Goal: Information Seeking & Learning: Learn about a topic

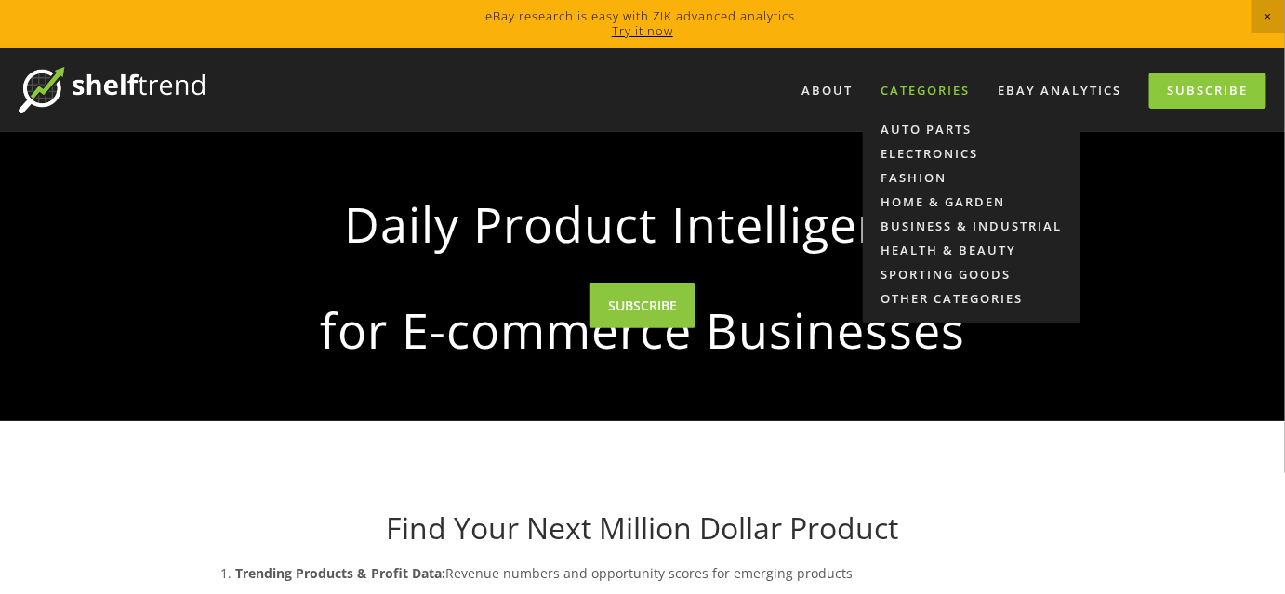
click at [905, 87] on div "Categories" at bounding box center [925, 90] width 113 height 31
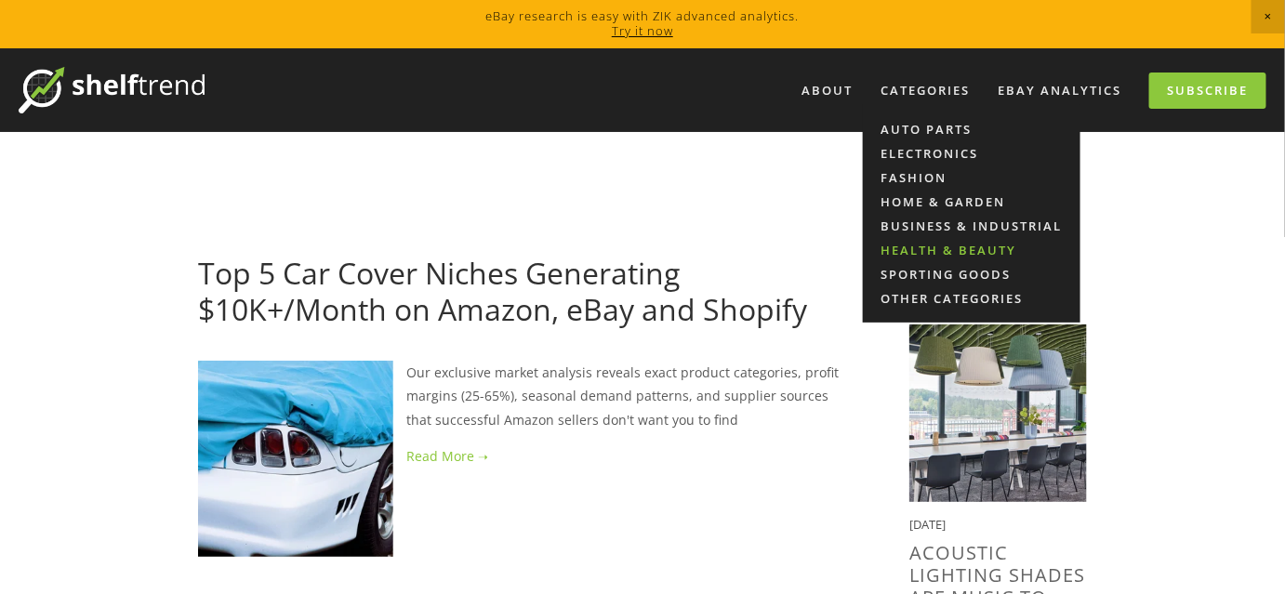
click at [960, 253] on link "Health & Beauty" at bounding box center [972, 250] width 218 height 24
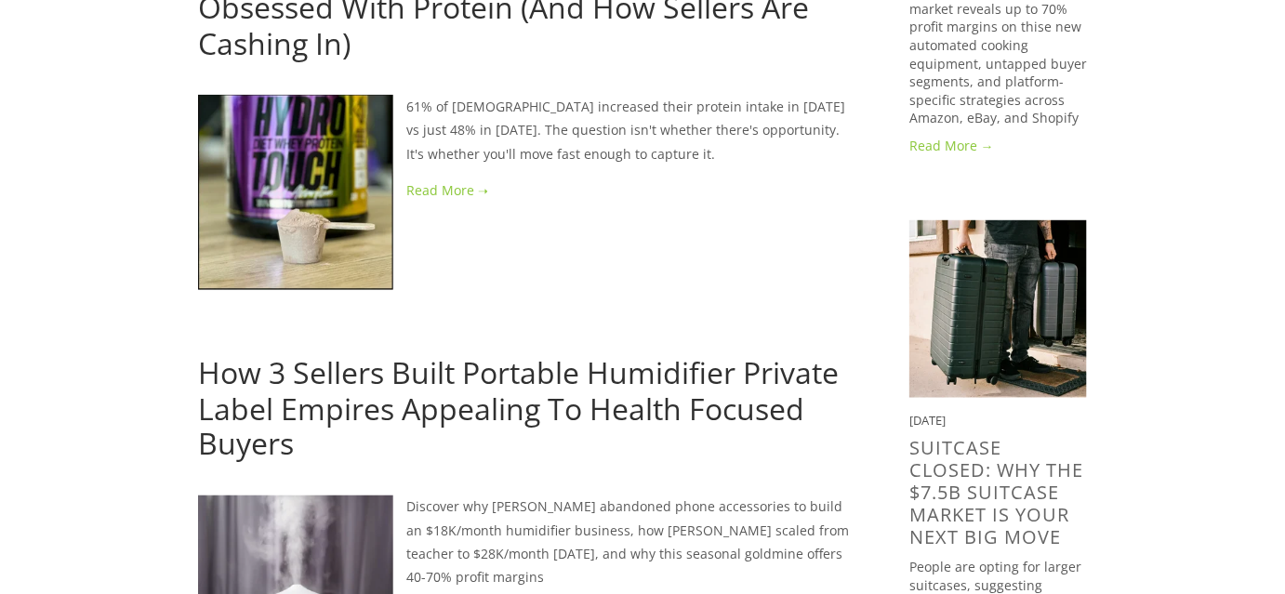
scroll to position [592, 0]
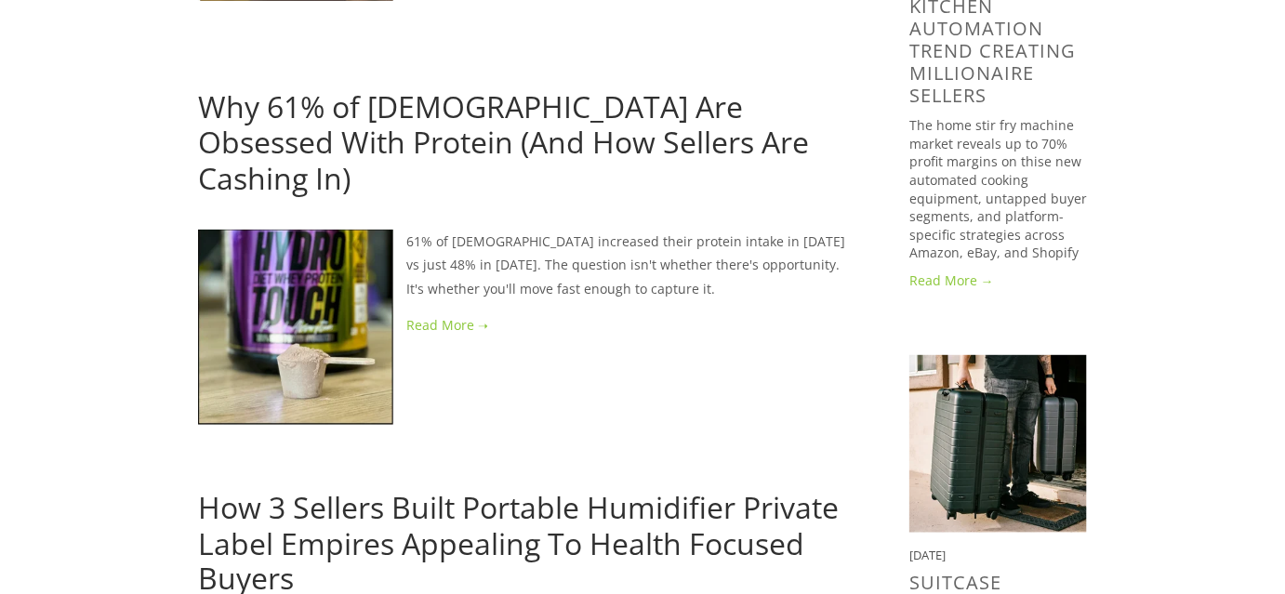
click at [261, 143] on link "Why 61% of [DEMOGRAPHIC_DATA] Are Obsessed With Protein (And How Sellers Are Ca…" at bounding box center [503, 143] width 611 height 112
click at [261, 143] on link "Why 61% of Americans Are Obsessed With Protein (And How Sellers Are Cashing In)" at bounding box center [503, 143] width 611 height 112
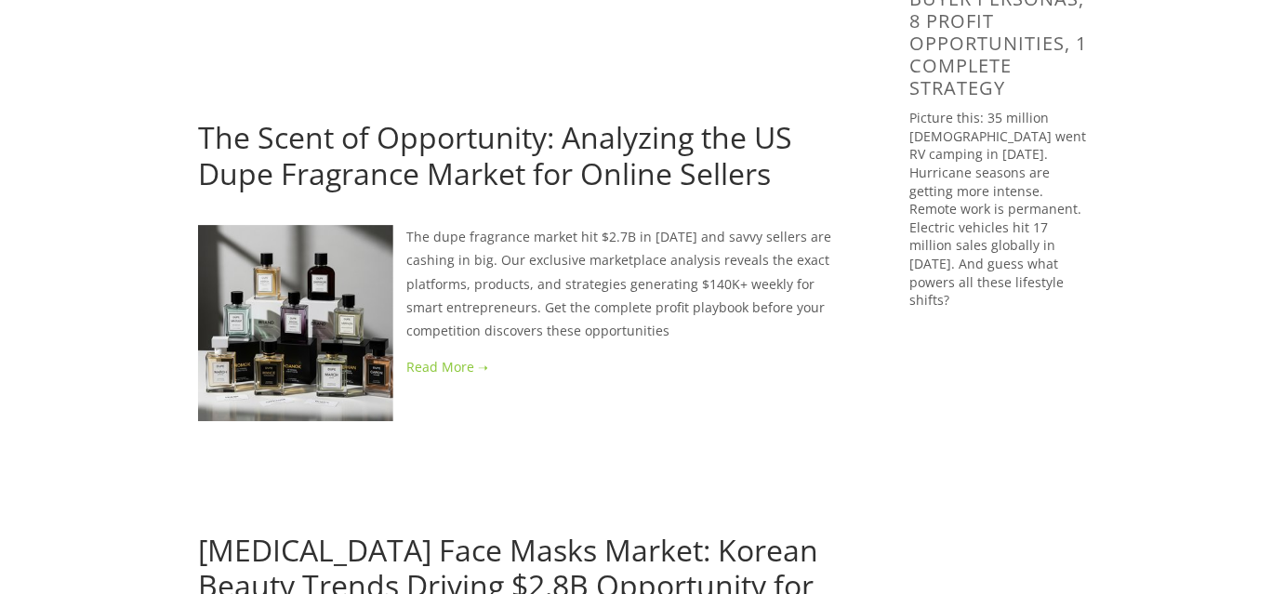
scroll to position [1860, 0]
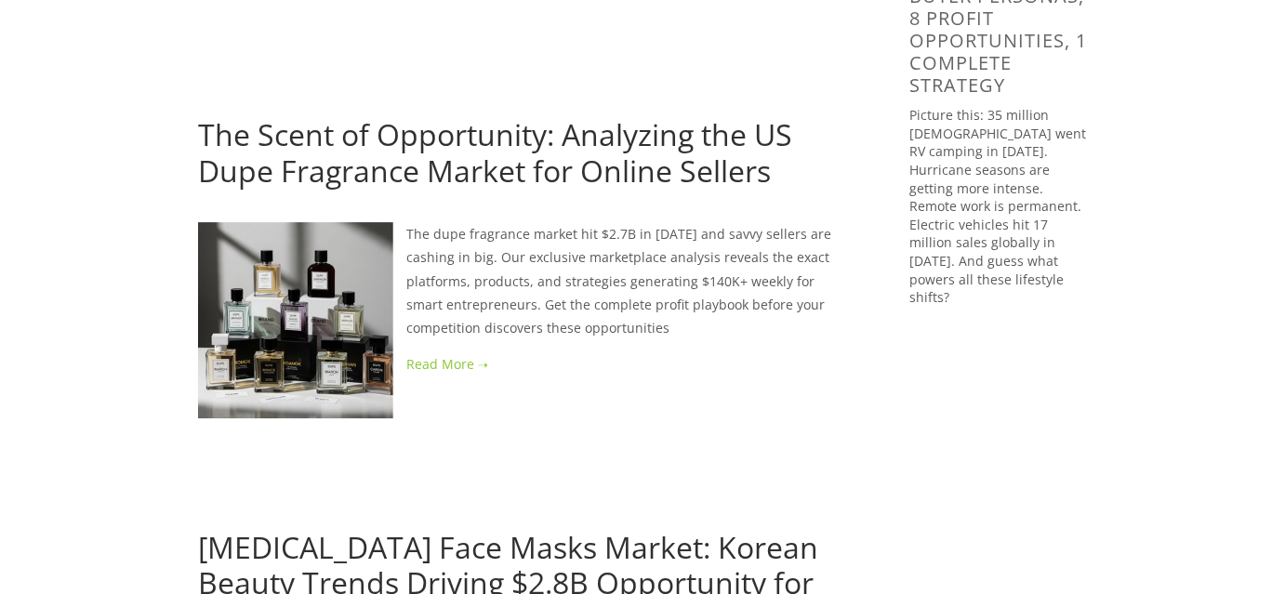
click at [452, 123] on link "The Scent of Opportunity: Analyzing the US Dupe Fragrance Market for Online Sel…" at bounding box center [495, 151] width 594 height 75
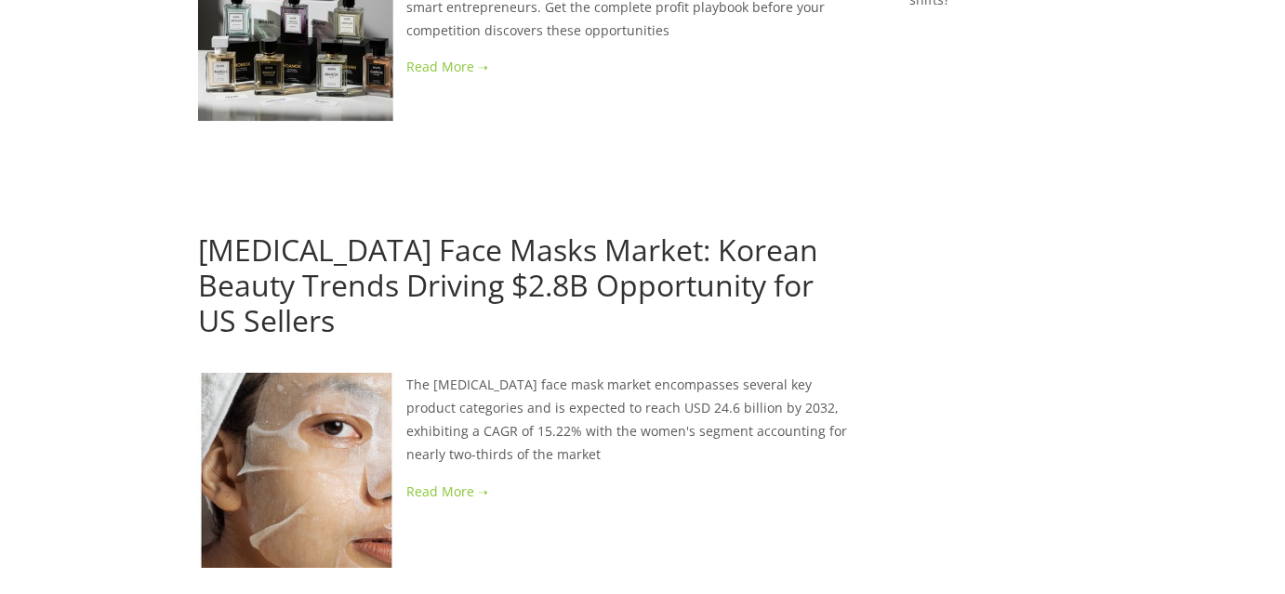
scroll to position [2198, 0]
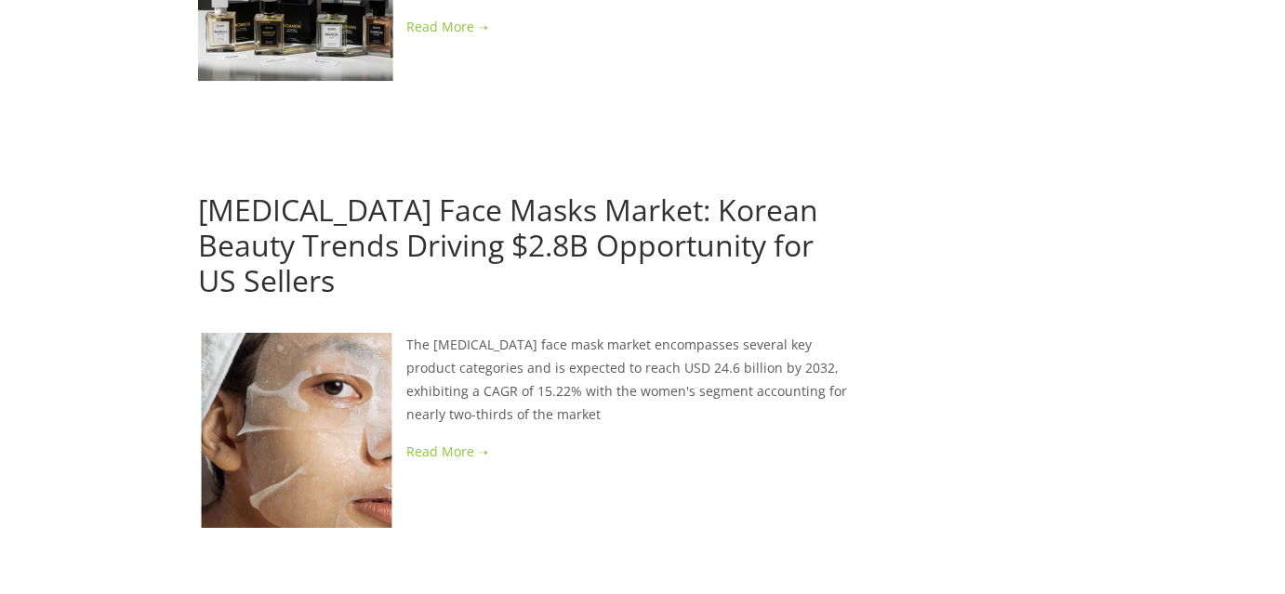
click at [668, 190] on link "Hyaluronic Acid Face Masks Market: Korean Beauty Trends Driving $2.8B Opportuni…" at bounding box center [508, 246] width 620 height 112
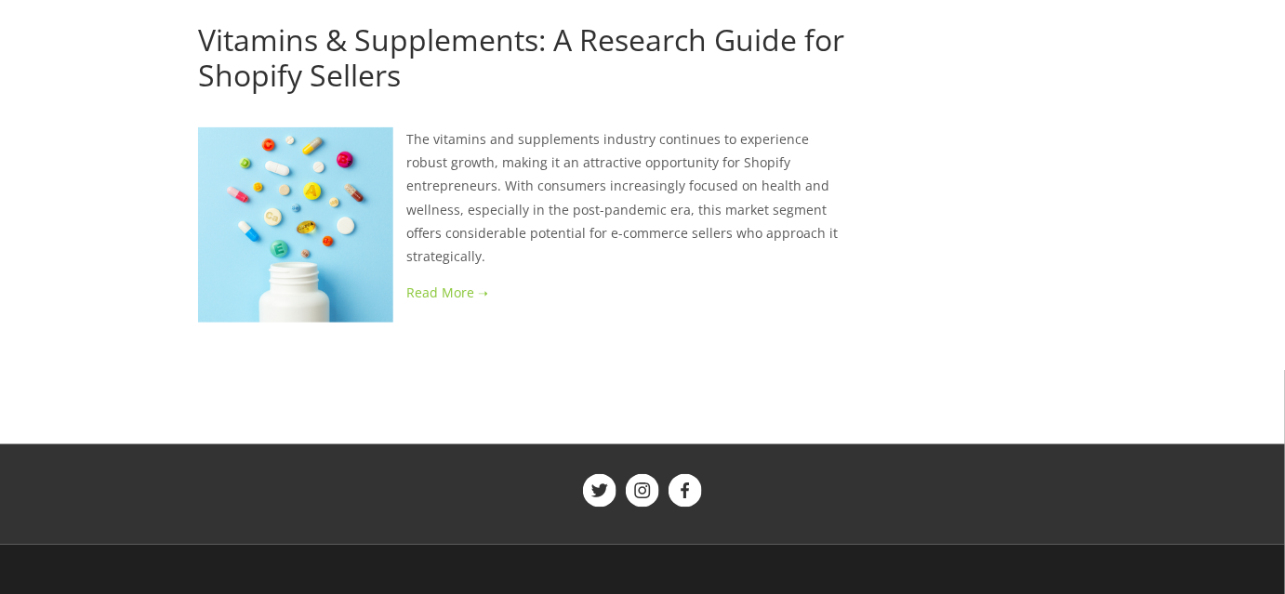
scroll to position [5108, 0]
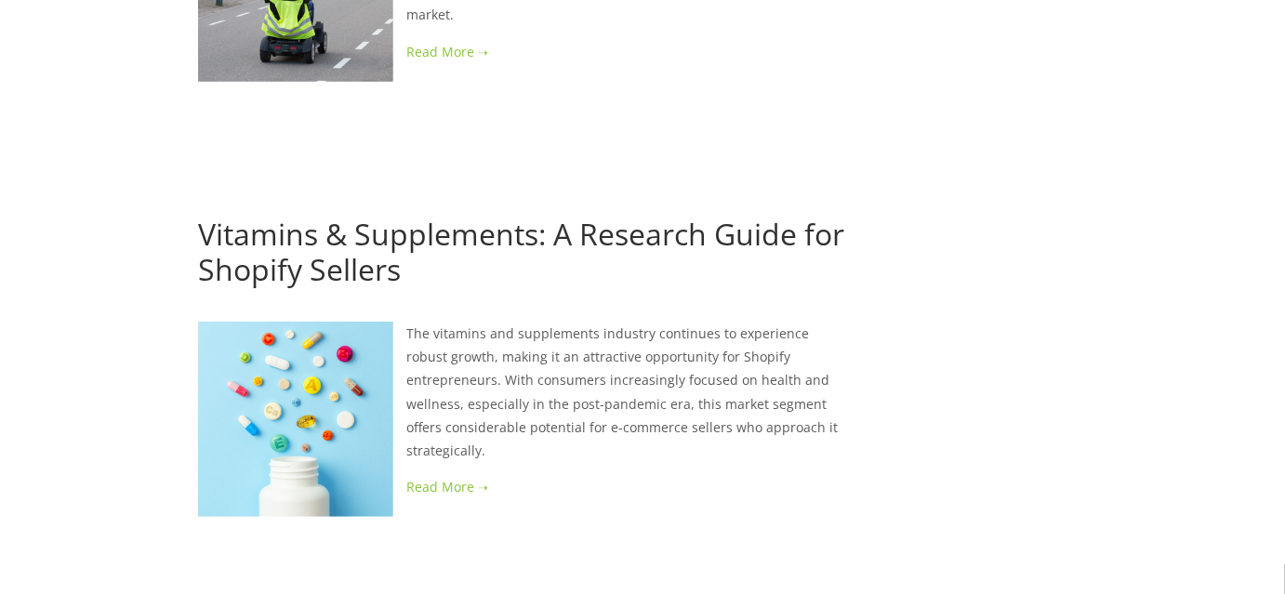
click at [401, 214] on link "Vitamins & Supplements: A Research Guide for Shopify Sellers" at bounding box center [521, 251] width 646 height 75
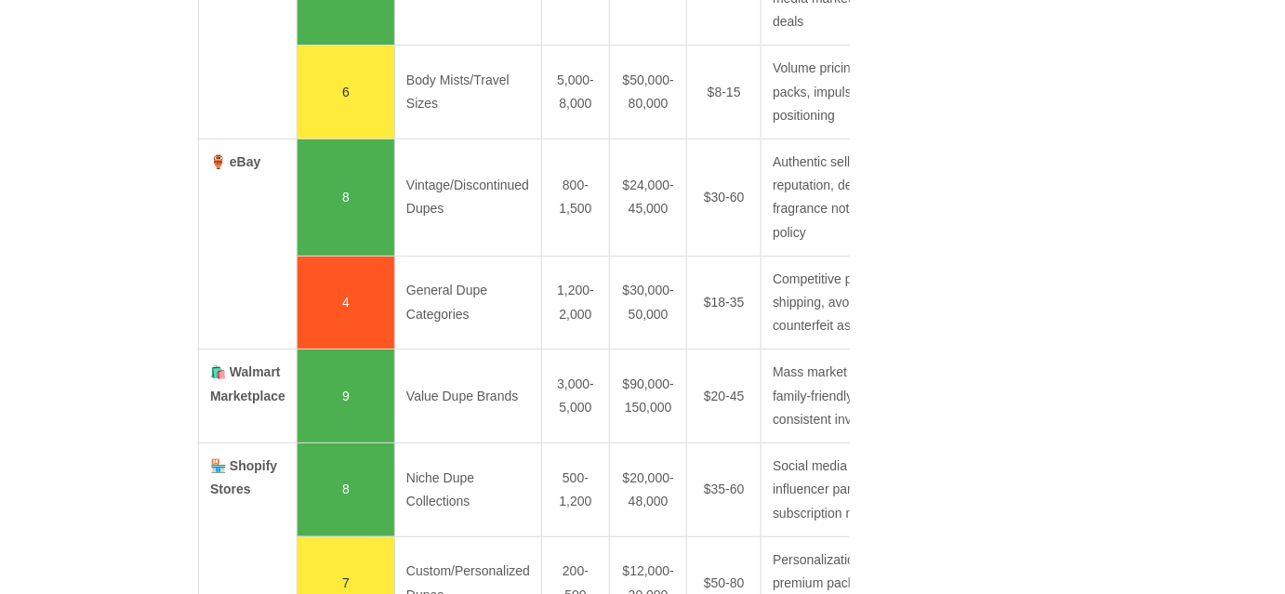
scroll to position [2367, 0]
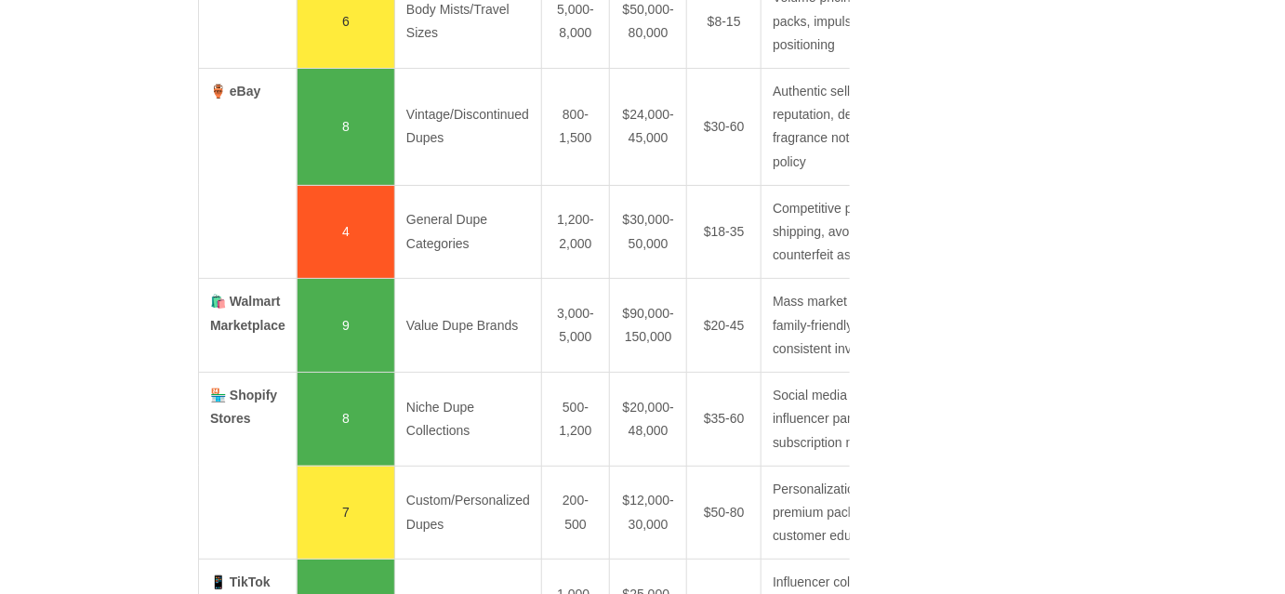
click at [468, 279] on td "General Dupe Categories" at bounding box center [468, 232] width 147 height 94
click at [466, 279] on td "General Dupe Categories" at bounding box center [468, 232] width 147 height 94
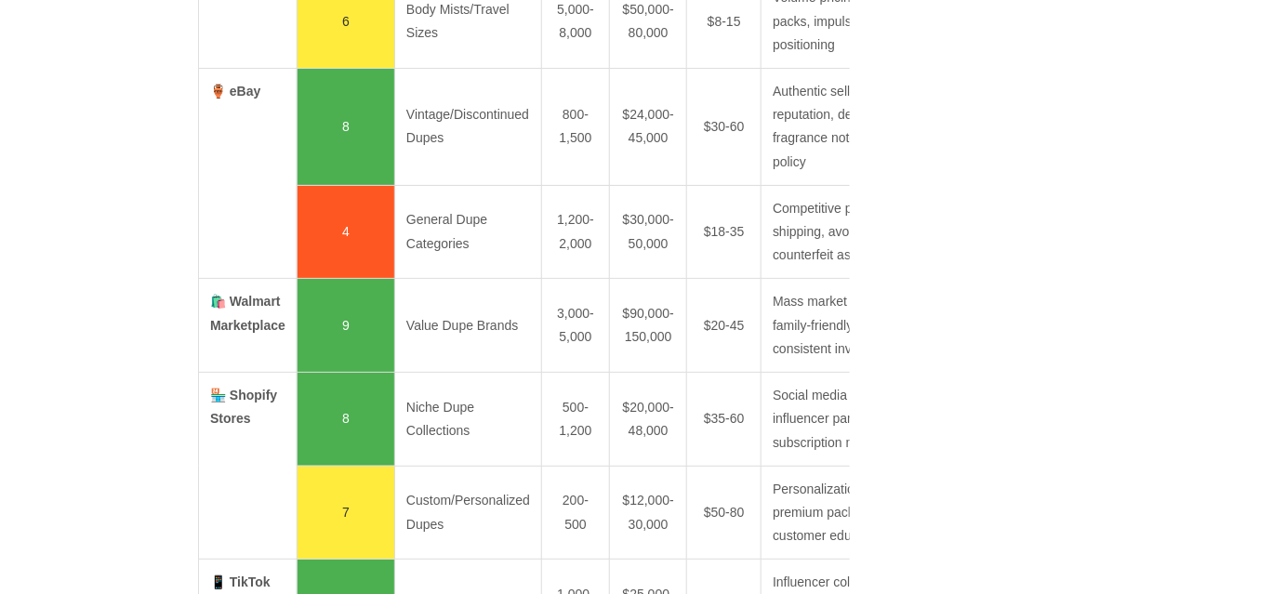
click at [475, 186] on td "Vintage/Discontinued Dupes" at bounding box center [468, 127] width 147 height 117
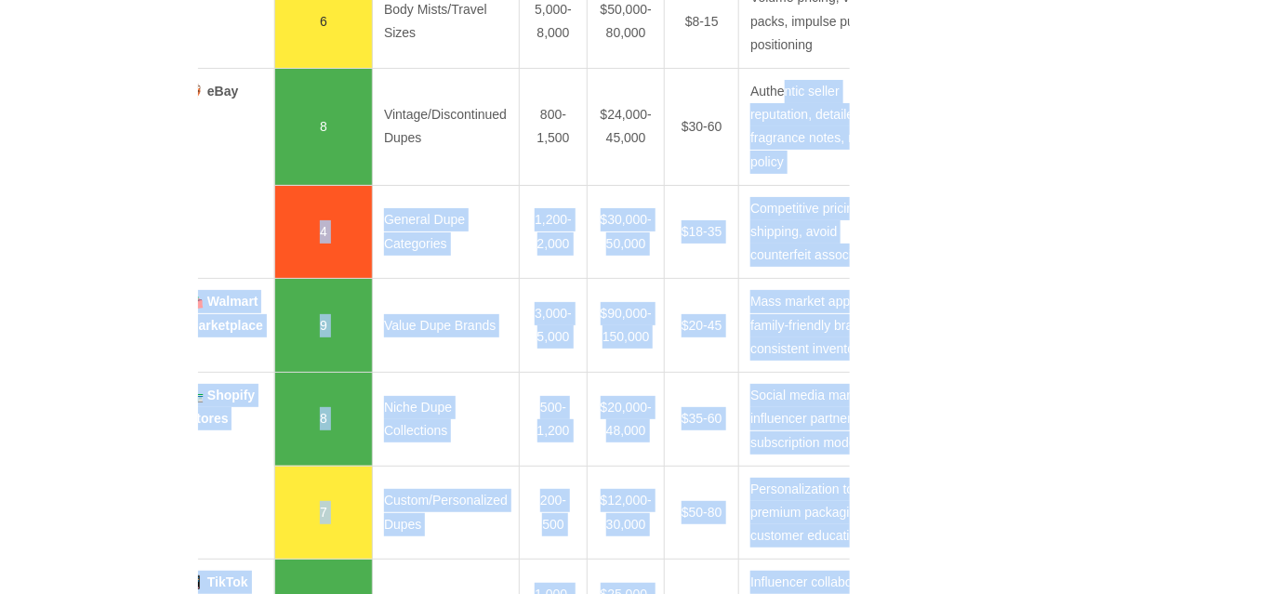
drag, startPoint x: 806, startPoint y: 236, endPoint x: 884, endPoint y: 239, distance: 78.2
click at [806, 186] on td "Authentic seller reputation, detailed fragrance notes, return policy" at bounding box center [823, 127] width 169 height 117
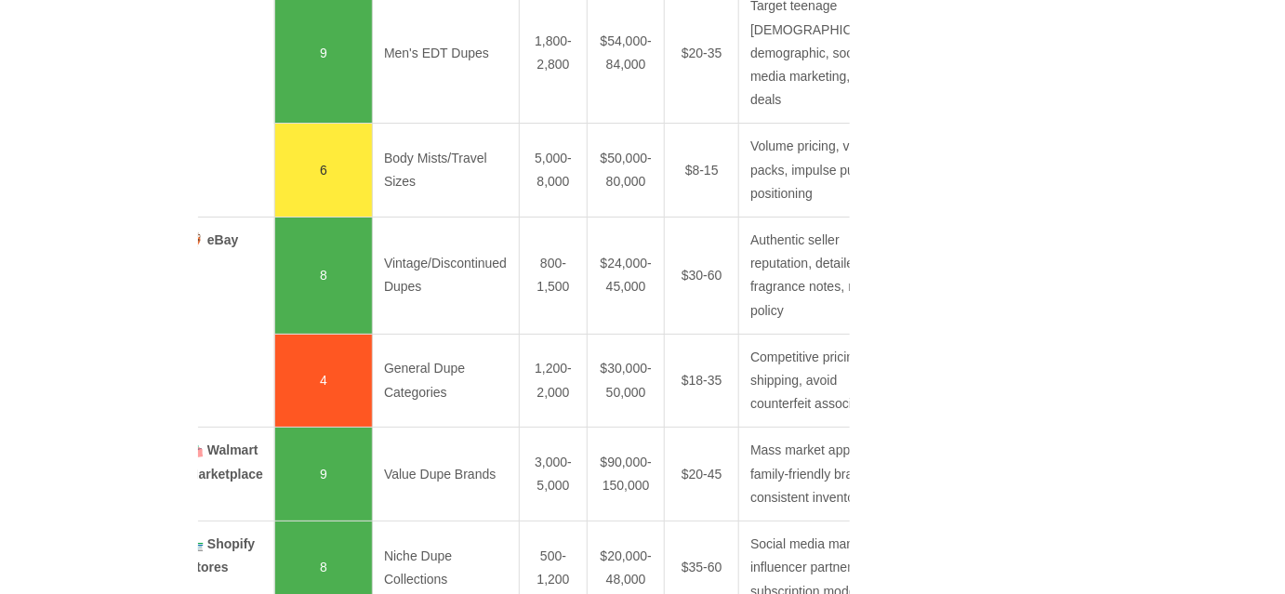
scroll to position [2198, 0]
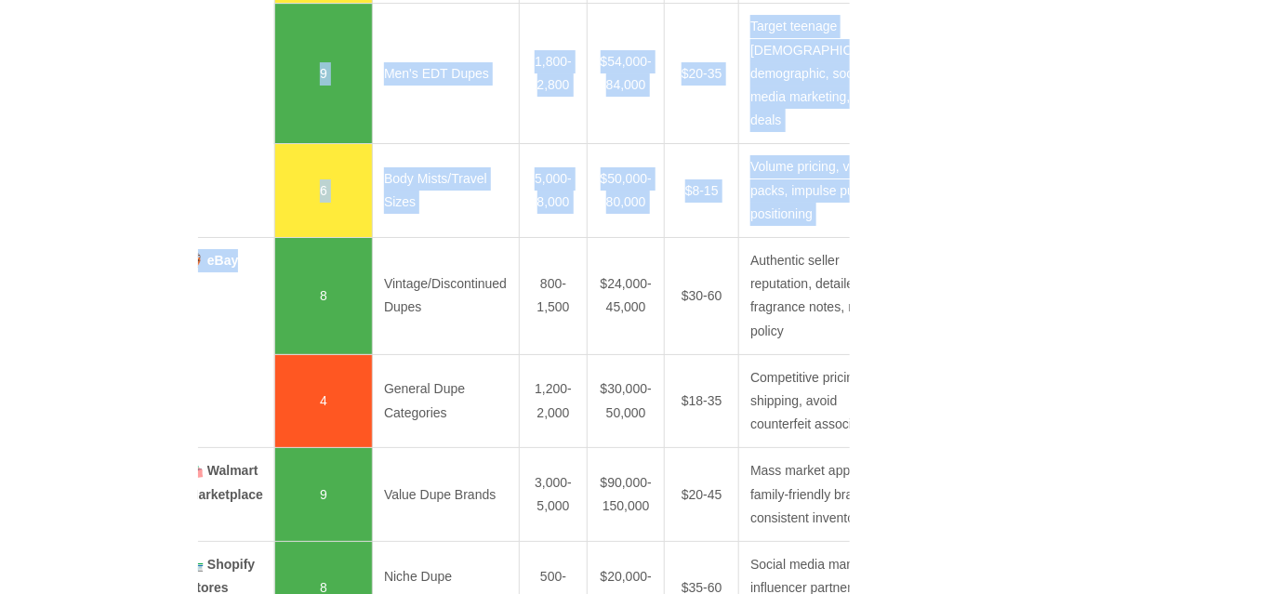
drag, startPoint x: 240, startPoint y: 408, endPoint x: 0, endPoint y: 412, distance: 240.0
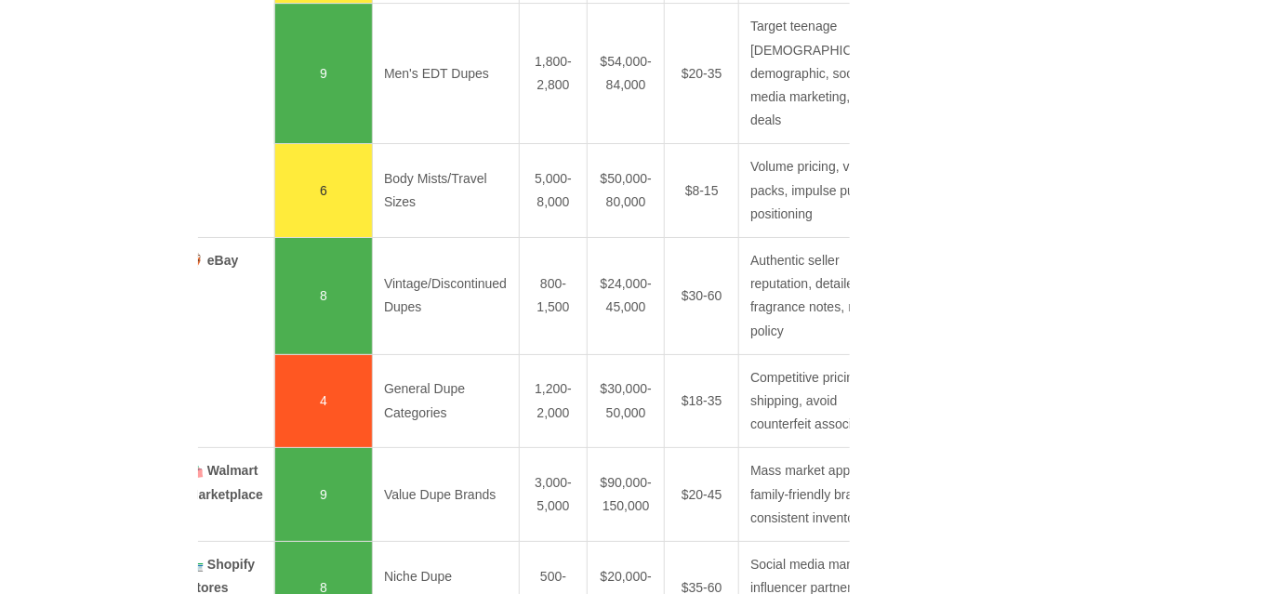
click at [384, 355] on td "Vintage/Discontinued Dupes" at bounding box center [446, 296] width 147 height 117
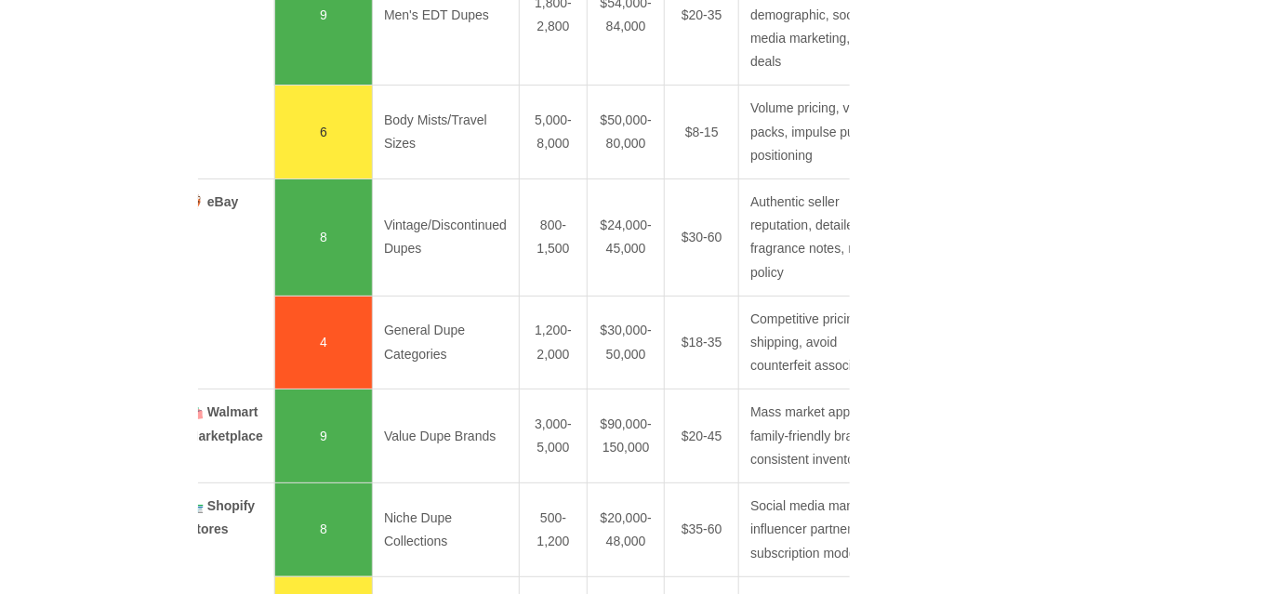
scroll to position [2367, 0]
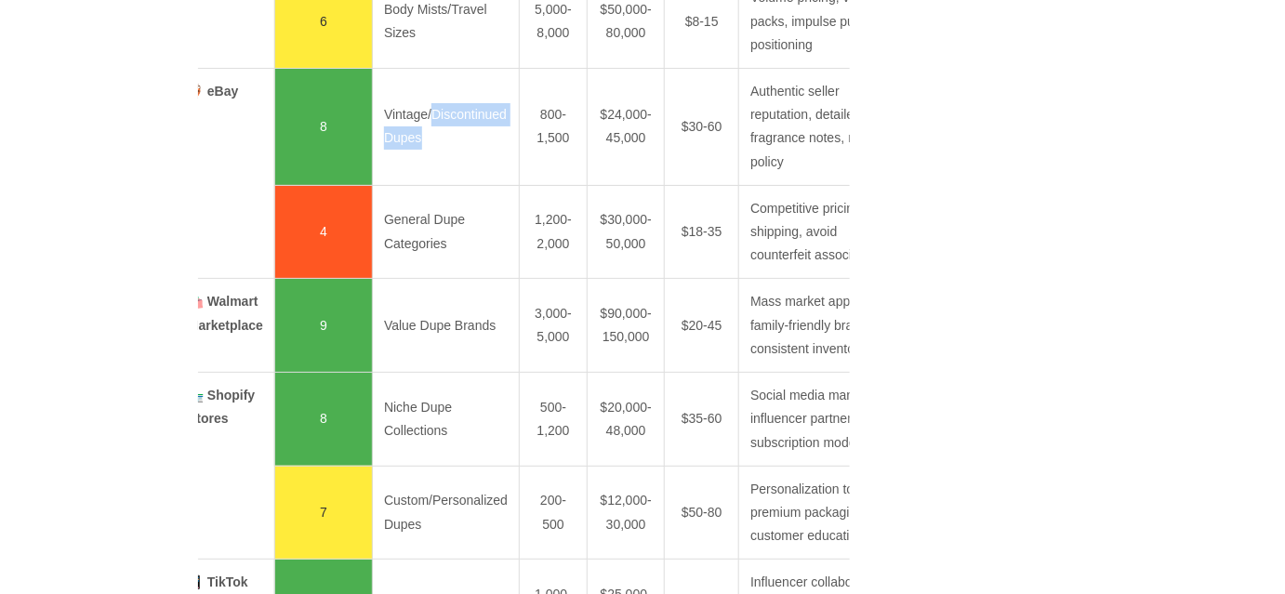
drag, startPoint x: 442, startPoint y: 301, endPoint x: 434, endPoint y: 278, distance: 24.4
click at [434, 186] on td "Vintage/Discontinued Dupes" at bounding box center [446, 127] width 147 height 117
copy td "Discontinued Dupes"
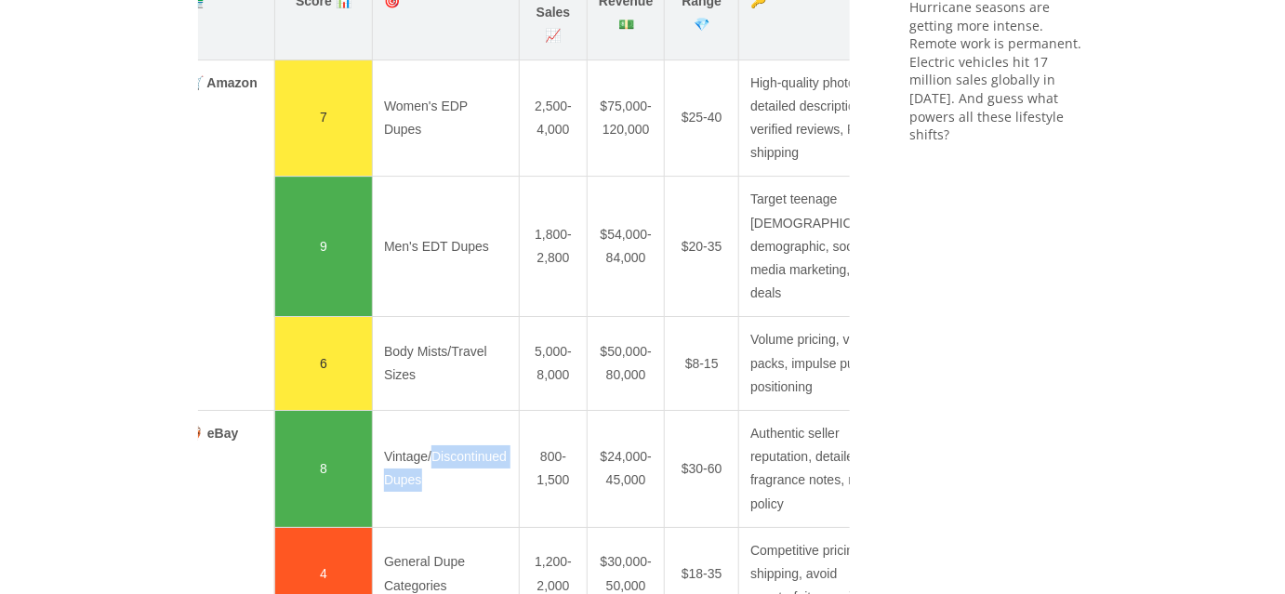
scroll to position [1860, 0]
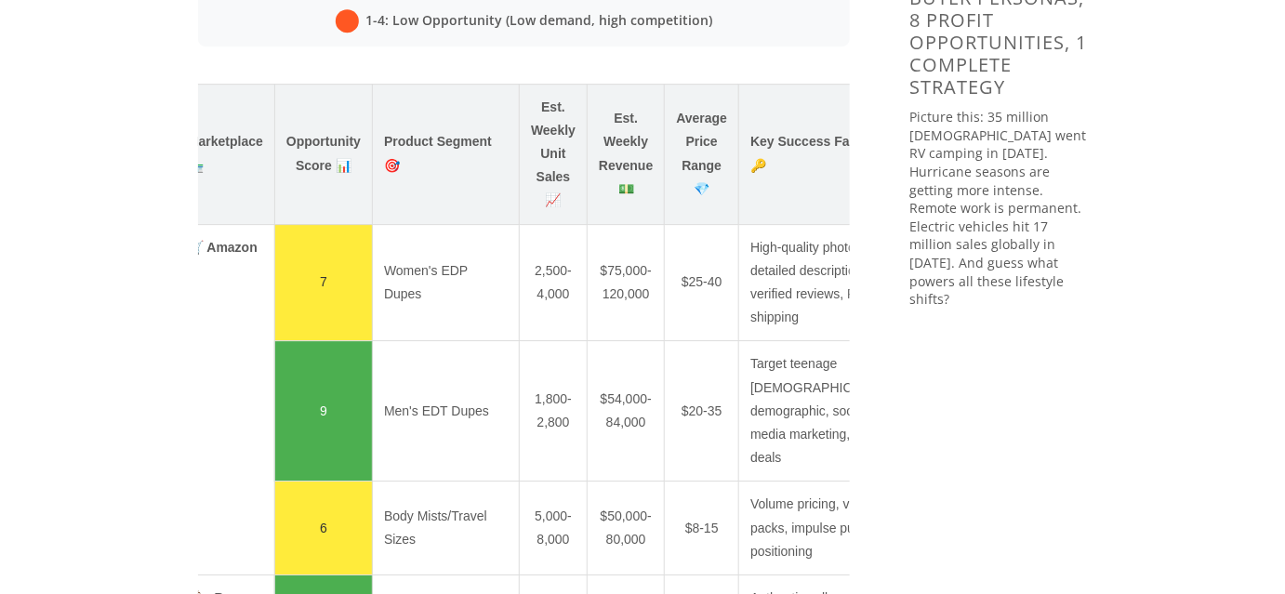
click at [429, 148] on th "Product Segment 🎯" at bounding box center [446, 154] width 147 height 140
click at [429, 146] on th "Product Segment 🎯" at bounding box center [446, 154] width 147 height 140
click at [506, 341] on td "Women's EDP Dupes" at bounding box center [446, 282] width 147 height 117
click at [768, 246] on td "High-quality photos, detailed descriptions, verified reviews, Prime shipping" at bounding box center [823, 282] width 169 height 117
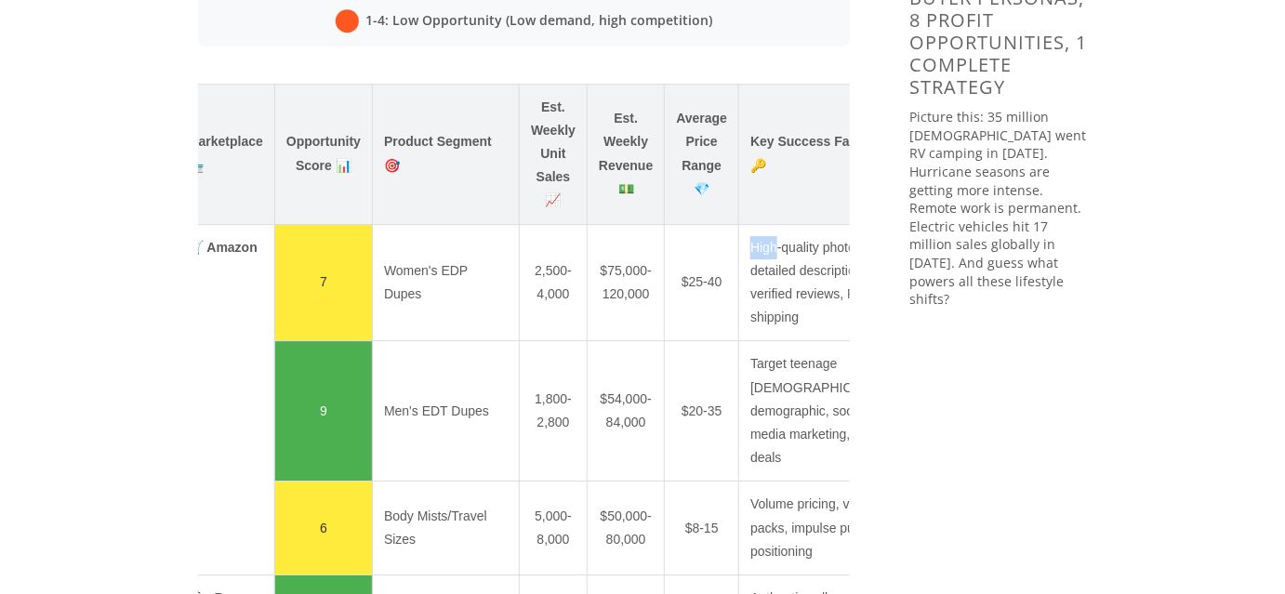
click at [768, 246] on td "High-quality photos, detailed descriptions, verified reviews, Prime shipping" at bounding box center [823, 282] width 169 height 117
click at [786, 300] on td "High-quality photos, detailed descriptions, verified reviews, Prime shipping" at bounding box center [823, 282] width 169 height 117
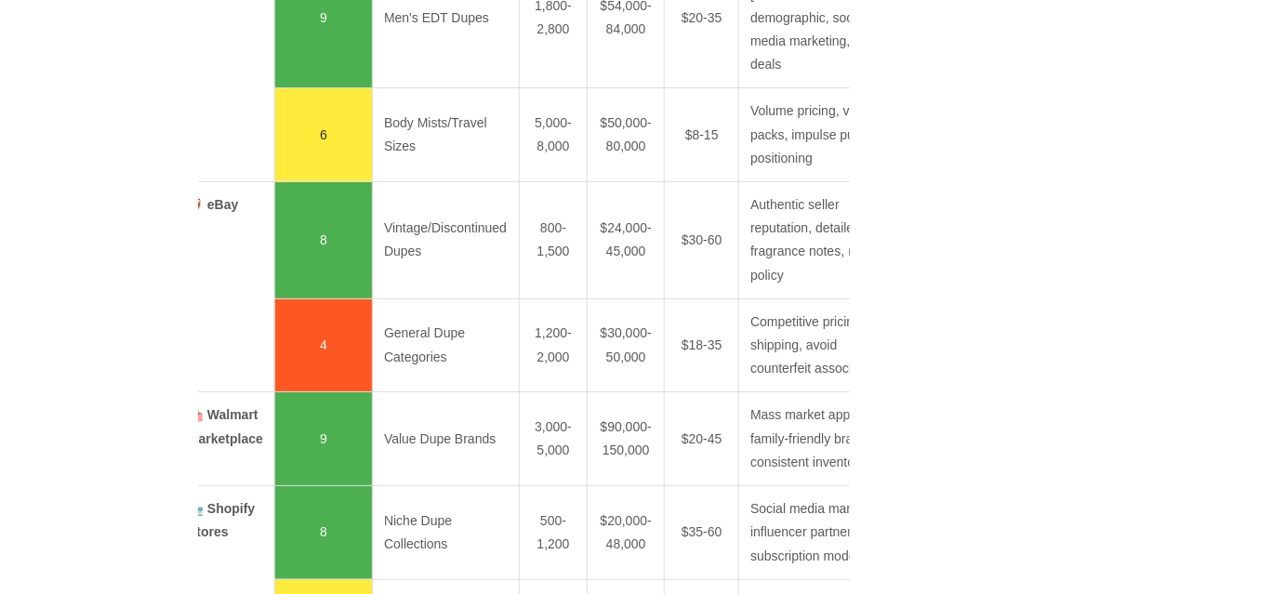
scroll to position [2283, 0]
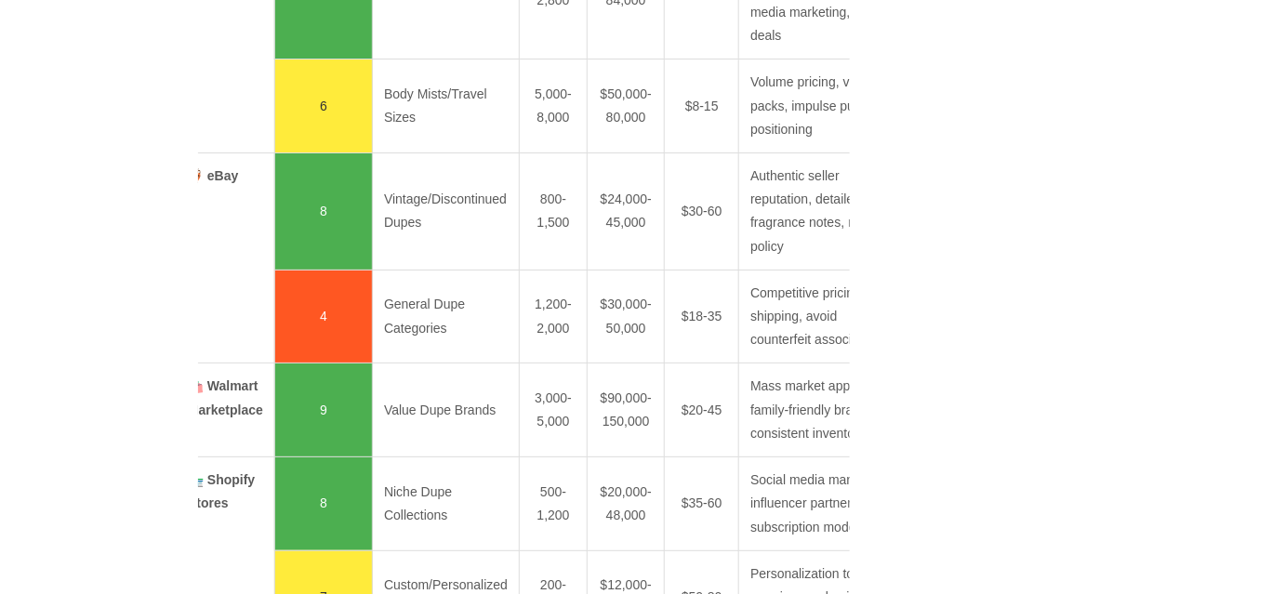
click at [761, 271] on td "Authentic seller reputation, detailed fragrance notes, return policy" at bounding box center [823, 211] width 169 height 117
click at [757, 271] on td "Authentic seller reputation, detailed fragrance notes, return policy" at bounding box center [823, 211] width 169 height 117
click at [779, 271] on td "Authentic seller reputation, detailed fragrance notes, return policy" at bounding box center [823, 211] width 169 height 117
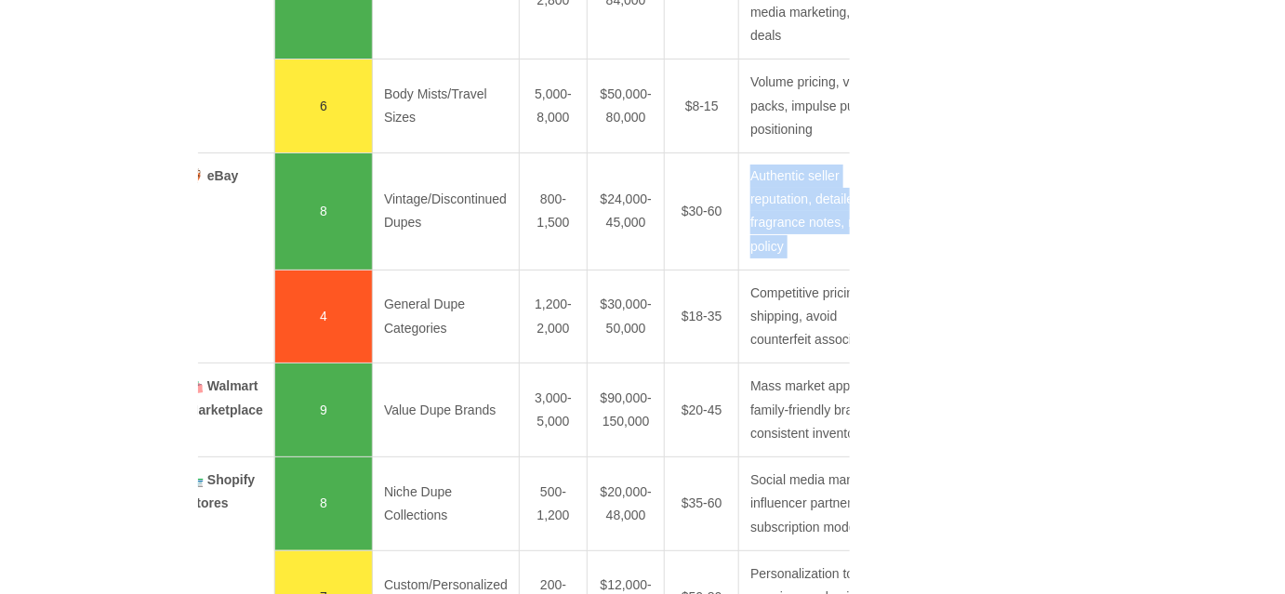
click at [779, 271] on td "Authentic seller reputation, detailed fragrance notes, return policy" at bounding box center [823, 211] width 169 height 117
click at [772, 271] on td "Authentic seller reputation, detailed fragrance notes, return policy" at bounding box center [823, 211] width 169 height 117
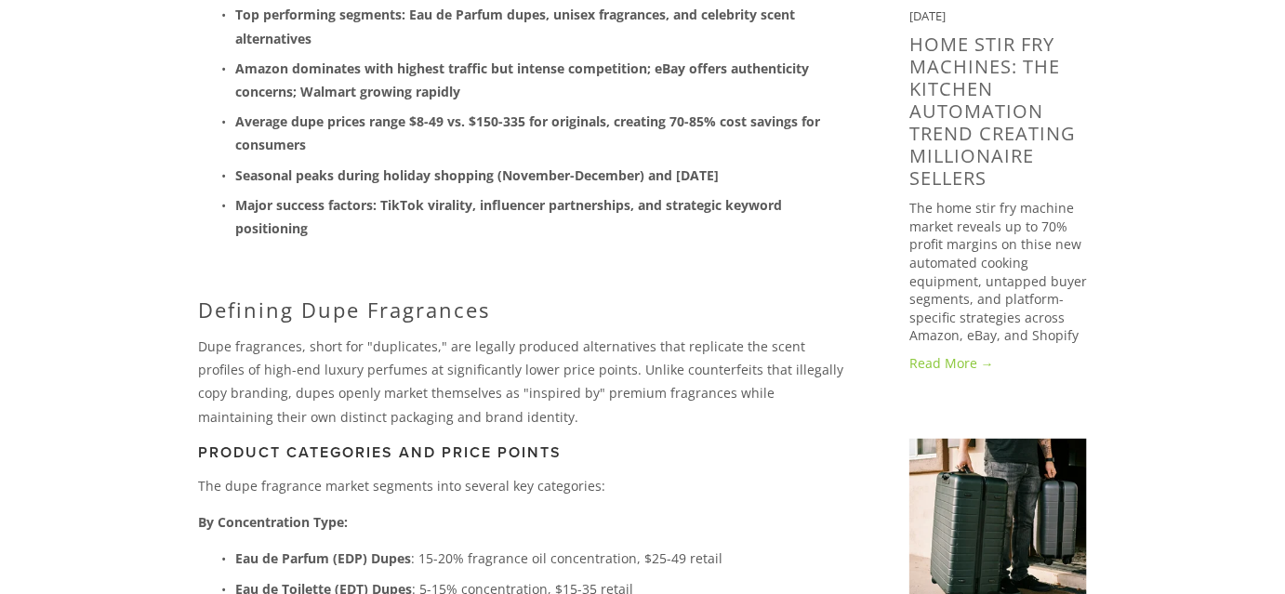
scroll to position [507, 0]
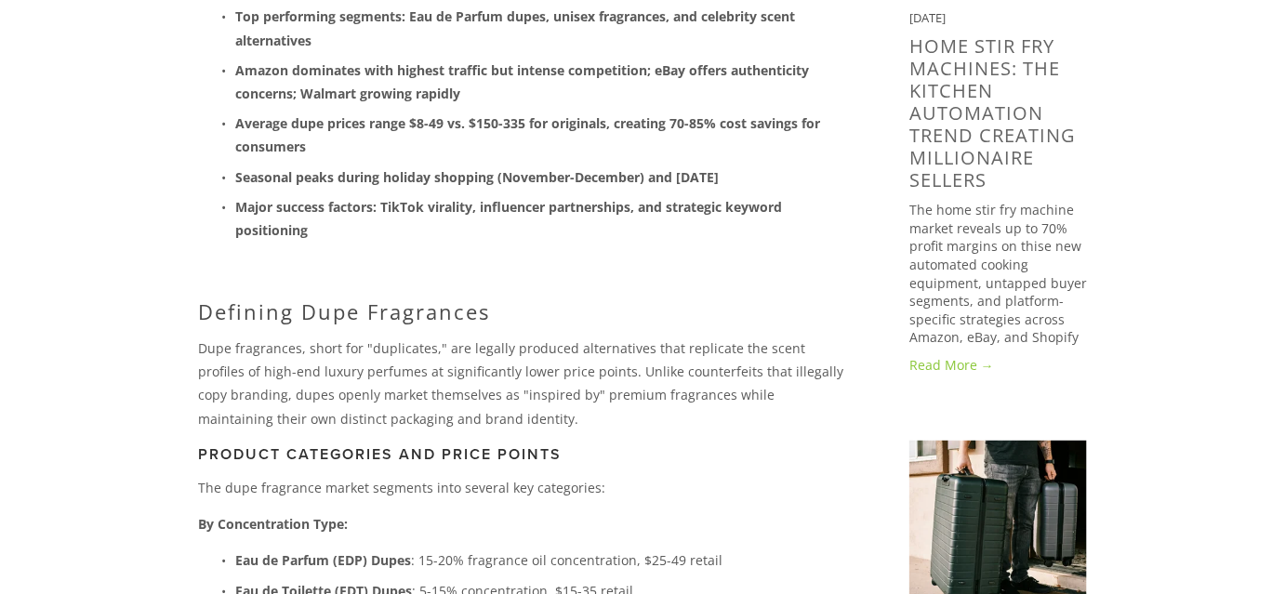
click at [395, 349] on p "Dupe fragrances, short for "duplicates," are legally produced alternatives that…" at bounding box center [524, 384] width 652 height 94
click at [403, 361] on p "Dupe fragrances, short for "duplicates," are legally produced alternatives that…" at bounding box center [524, 384] width 652 height 94
drag, startPoint x: 0, startPoint y: 405, endPoint x: 159, endPoint y: 342, distance: 170.8
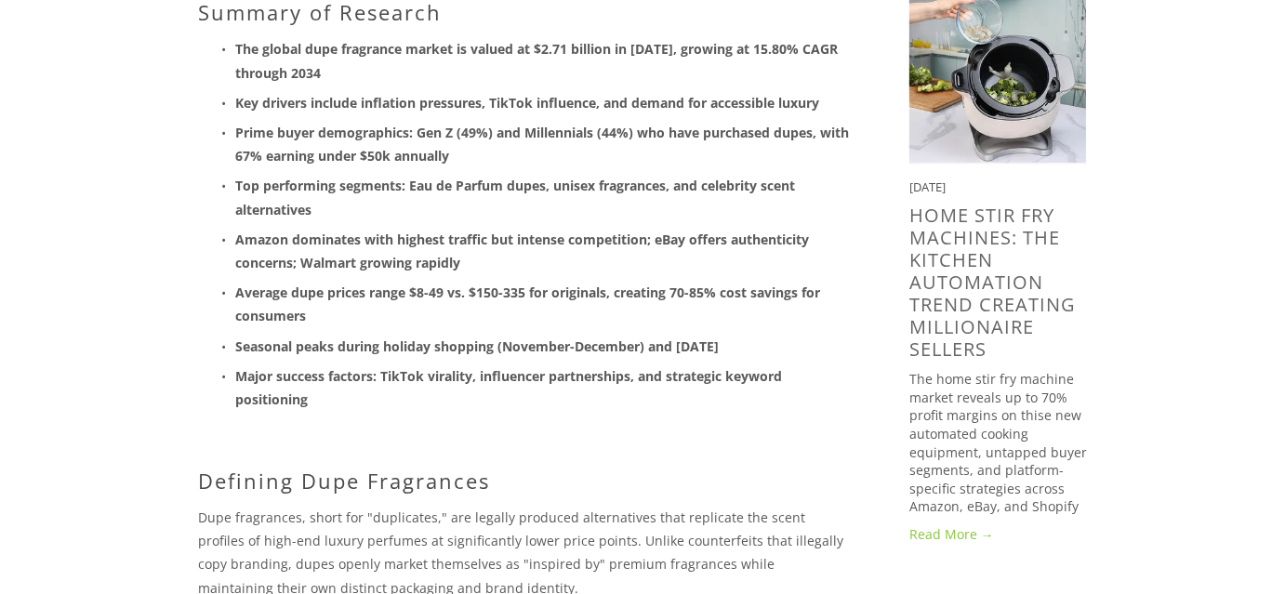
scroll to position [0, 0]
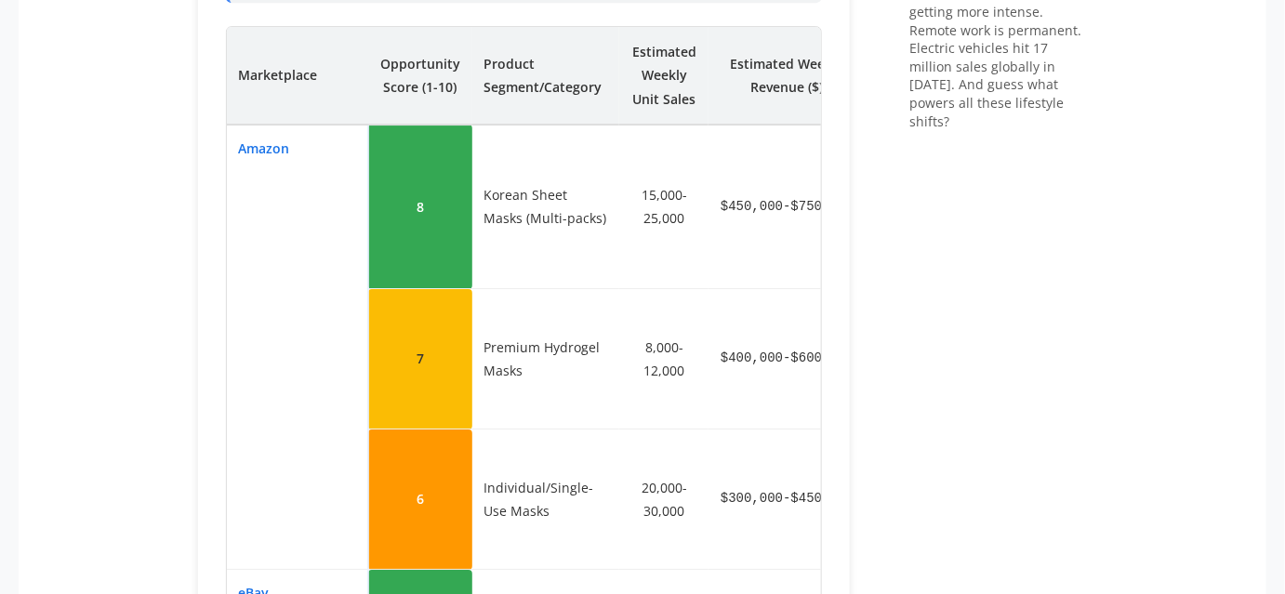
scroll to position [2112, 0]
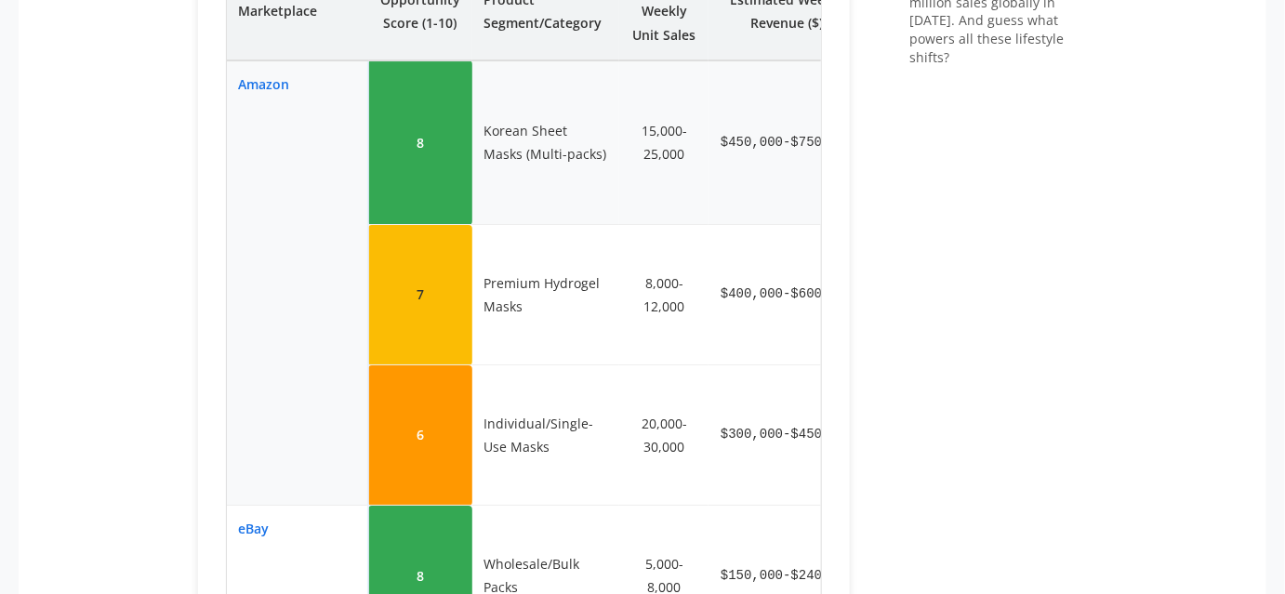
click at [759, 185] on td "$450,000-$750,000" at bounding box center [787, 142] width 156 height 165
click at [756, 137] on td "$450,000-$750,000" at bounding box center [787, 142] width 156 height 165
click at [558, 141] on td "Korean Sheet Masks (Multi-packs)" at bounding box center [546, 142] width 147 height 165
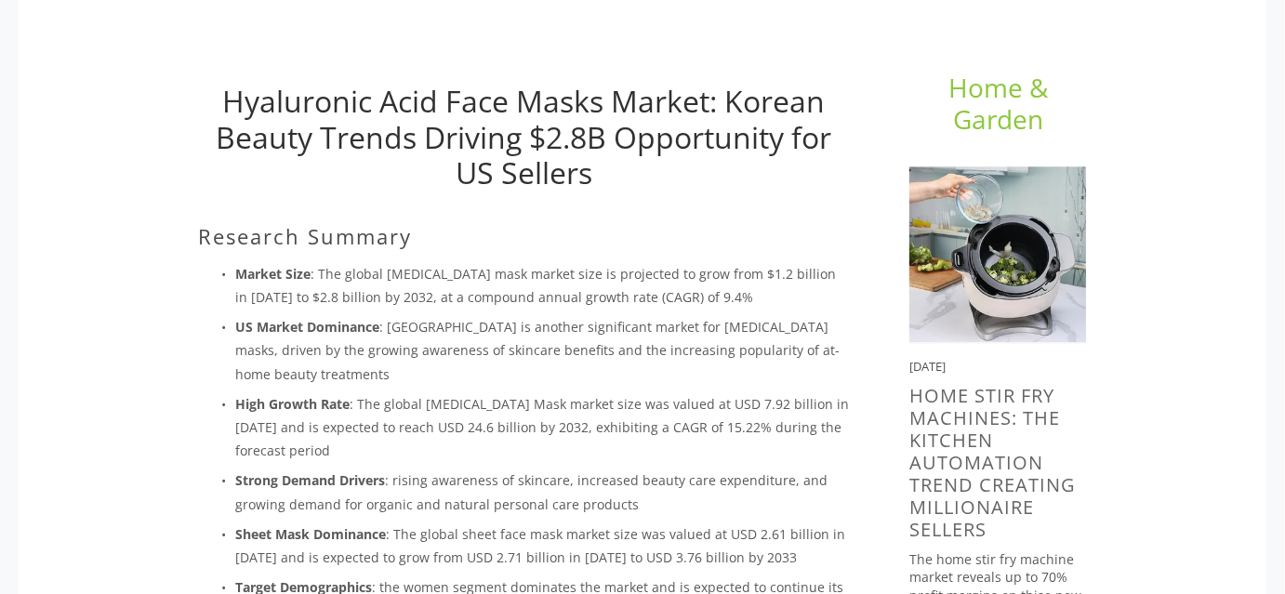
scroll to position [0, 0]
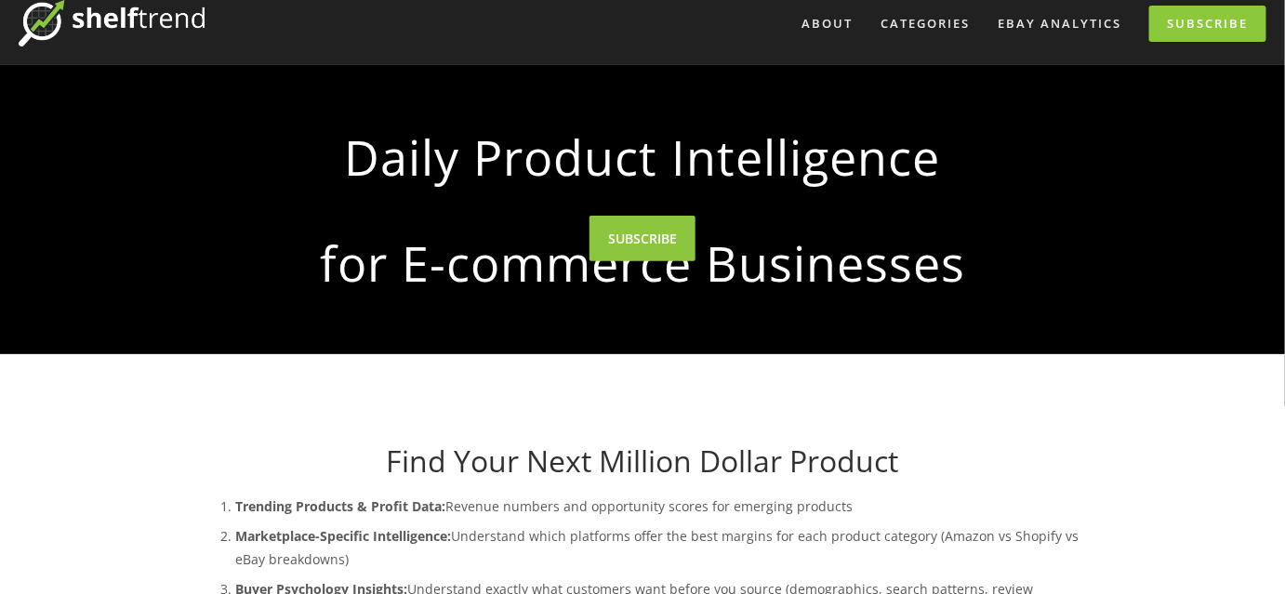
scroll to position [84, 0]
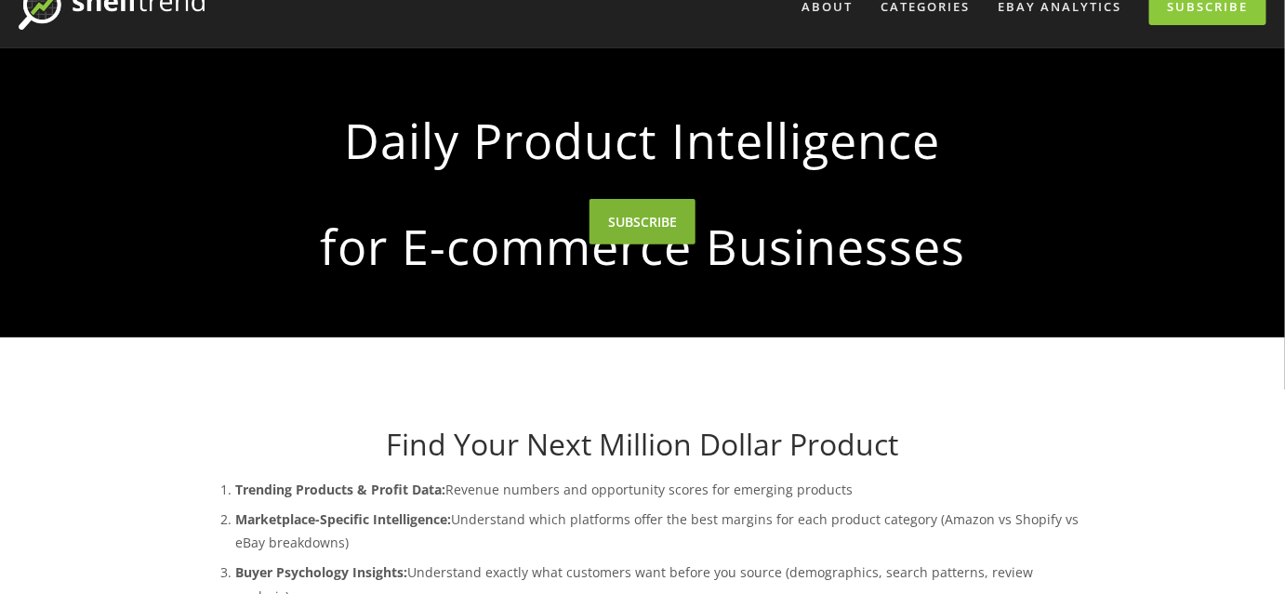
click at [654, 245] on link "SUBSCRIBE" at bounding box center [643, 222] width 106 height 46
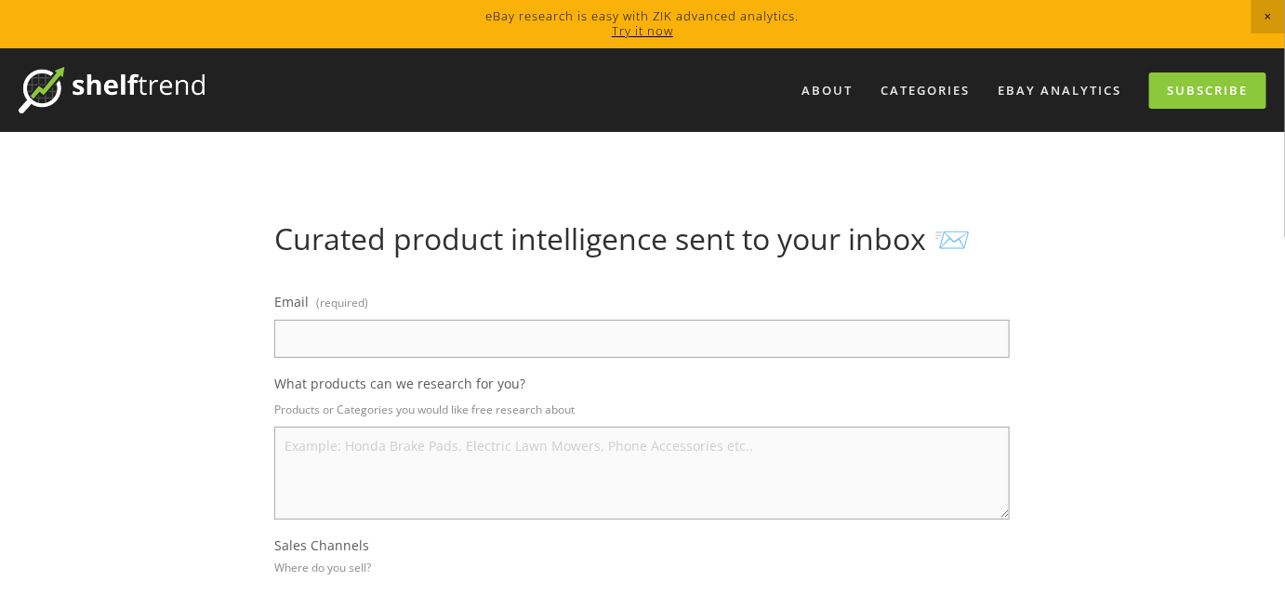
click at [364, 356] on input "Email (required)" at bounding box center [642, 339] width 736 height 38
click at [363, 345] on input "Email (required)" at bounding box center [642, 339] width 736 height 38
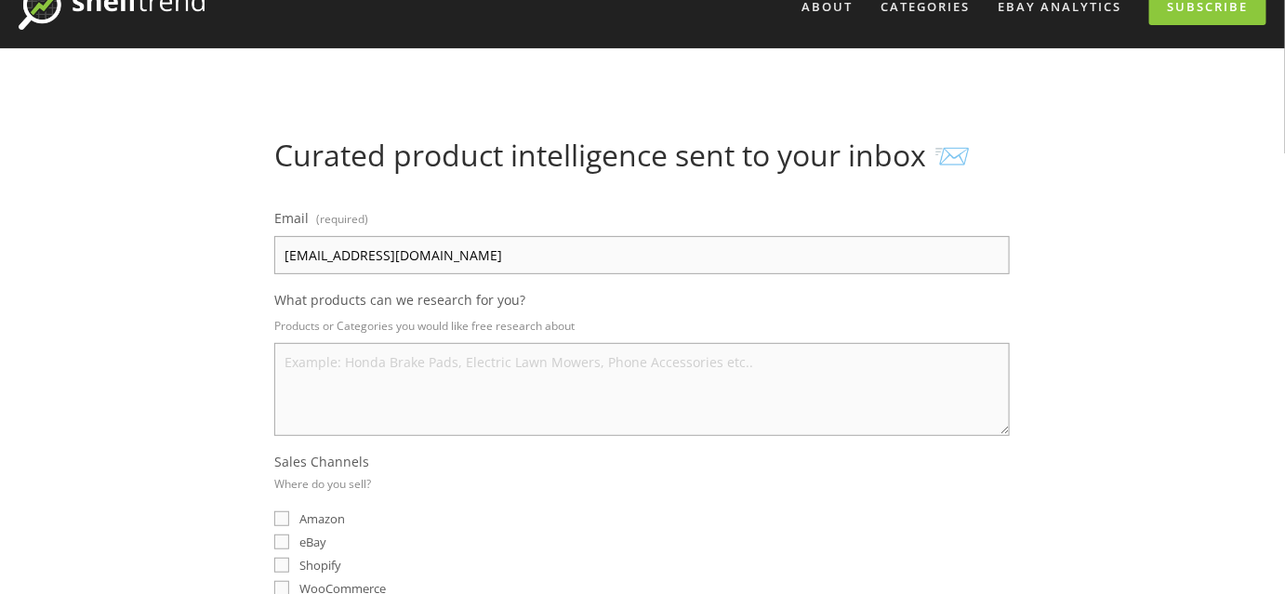
type input "1986701266@qq.com"
click at [392, 404] on textarea "What products can we research for you?" at bounding box center [642, 389] width 736 height 93
type textarea "B"
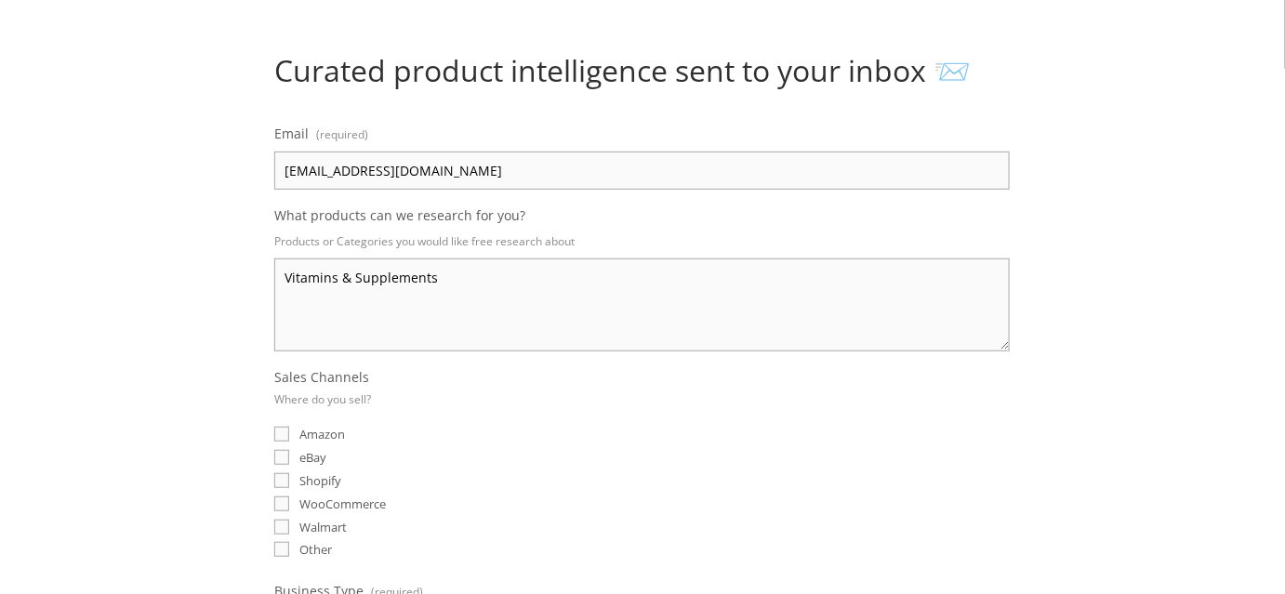
scroll to position [253, 0]
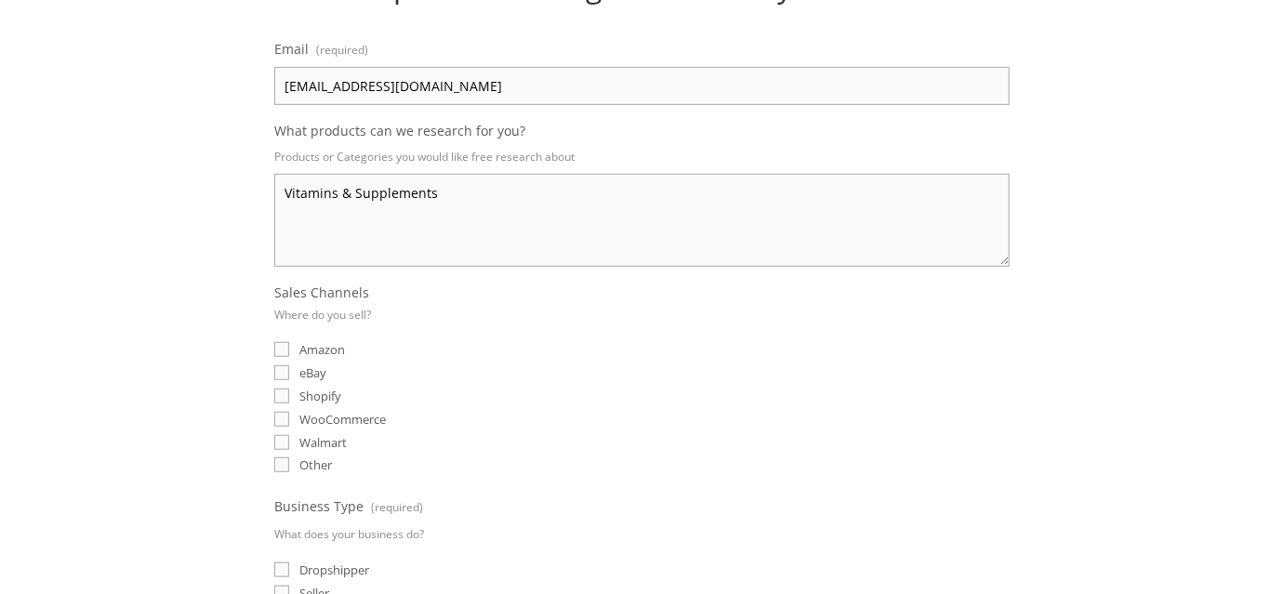
type textarea "Vitamins & Supplements"
click at [309, 376] on span "eBay" at bounding box center [313, 373] width 27 height 17
click at [289, 376] on input "eBay" at bounding box center [281, 373] width 15 height 15
checkbox input "true"
click at [327, 461] on span "Other" at bounding box center [316, 465] width 33 height 17
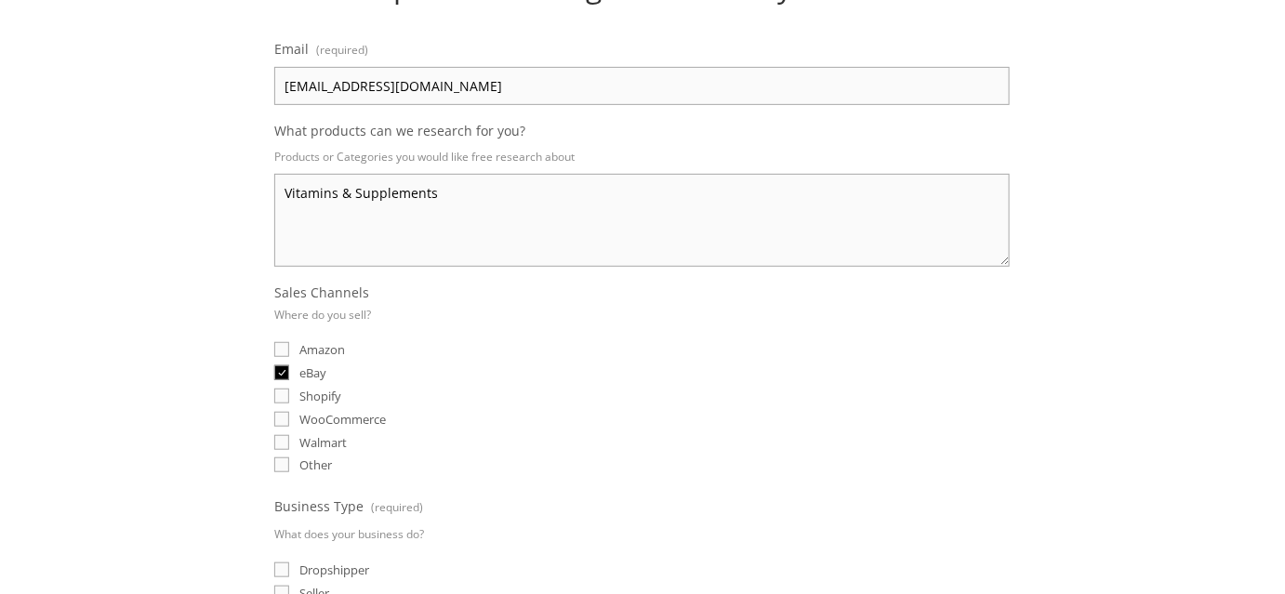
click at [289, 461] on input "Other" at bounding box center [281, 465] width 15 height 15
checkbox input "true"
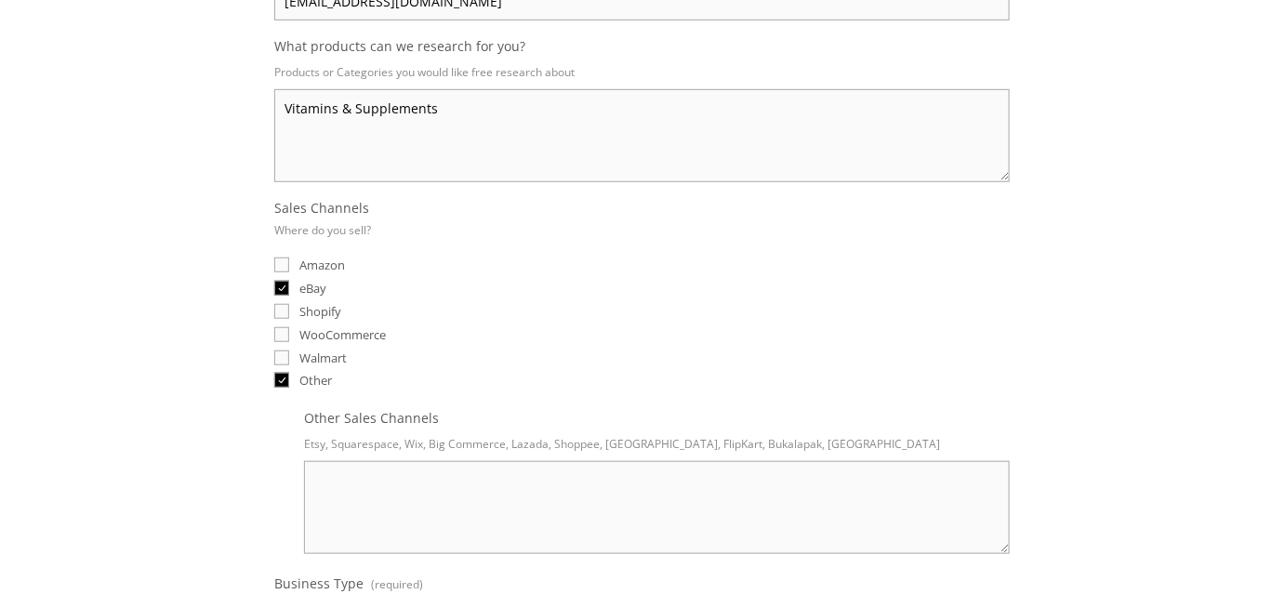
click at [486, 495] on textarea "Other Sales Channels" at bounding box center [657, 507] width 706 height 93
type textarea "Tiktok"
click at [315, 282] on span "eBay" at bounding box center [313, 288] width 27 height 17
click at [289, 282] on input "eBay" at bounding box center [281, 288] width 15 height 15
checkbox input "false"
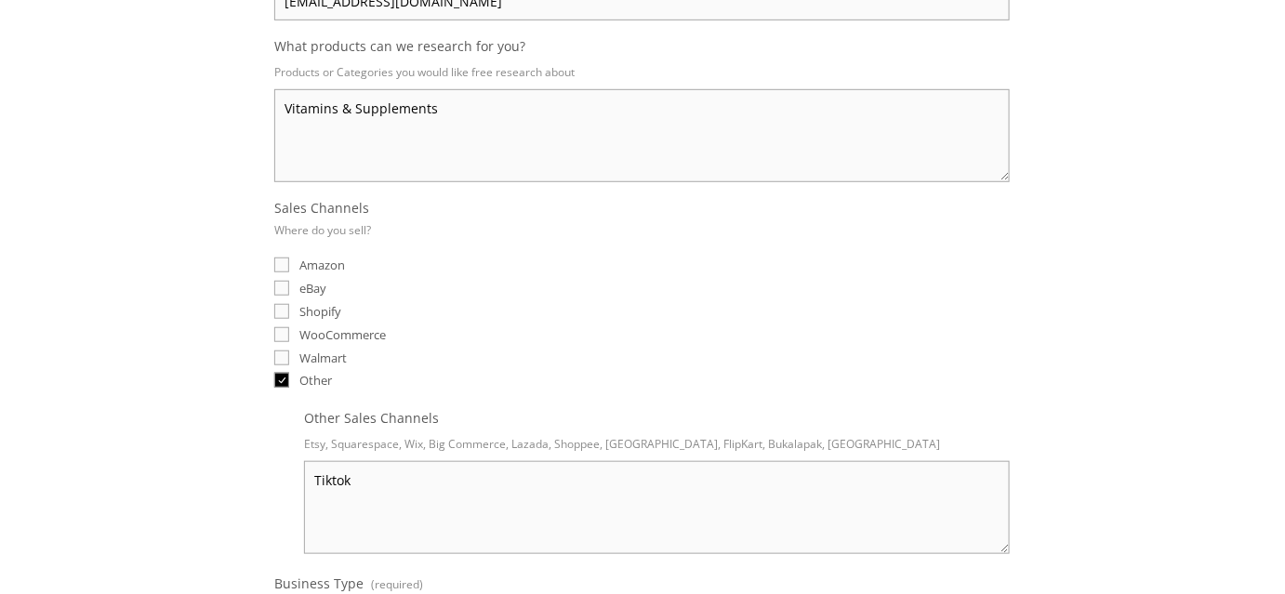
click at [338, 285] on div "eBay" at bounding box center [642, 288] width 736 height 18
click at [326, 268] on span "Amazon" at bounding box center [323, 265] width 46 height 17
click at [289, 268] on input "Amazon" at bounding box center [281, 265] width 15 height 15
checkbox input "true"
click at [320, 286] on span "eBay" at bounding box center [313, 288] width 27 height 17
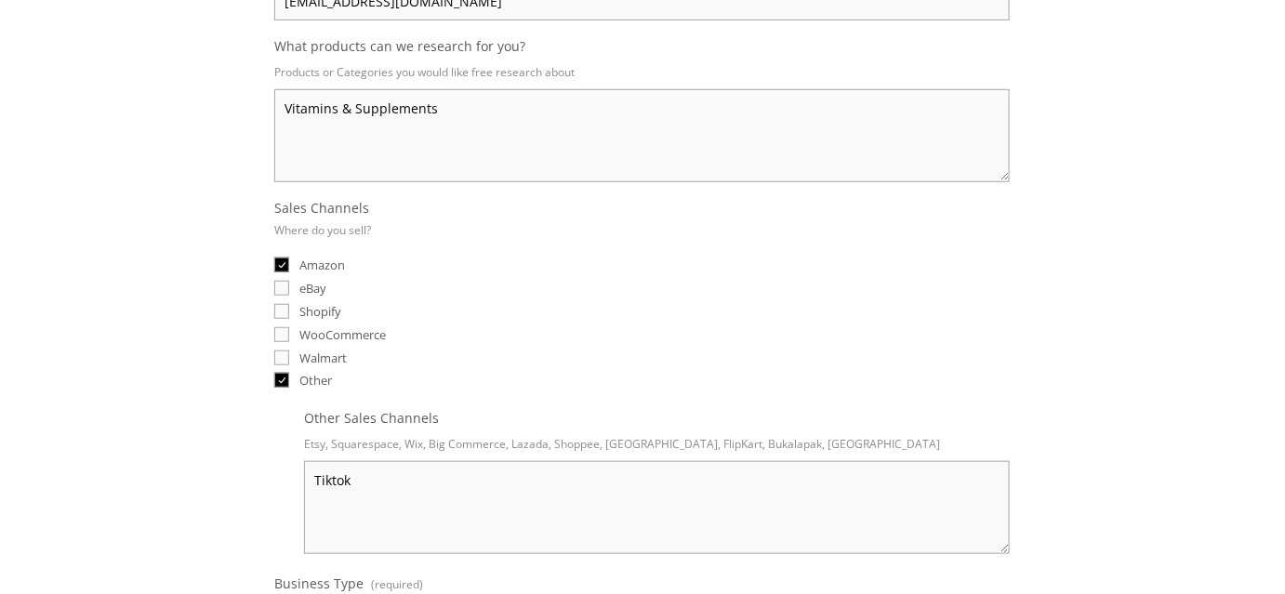
click at [289, 286] on input "eBay" at bounding box center [281, 288] width 15 height 15
checkbox input "true"
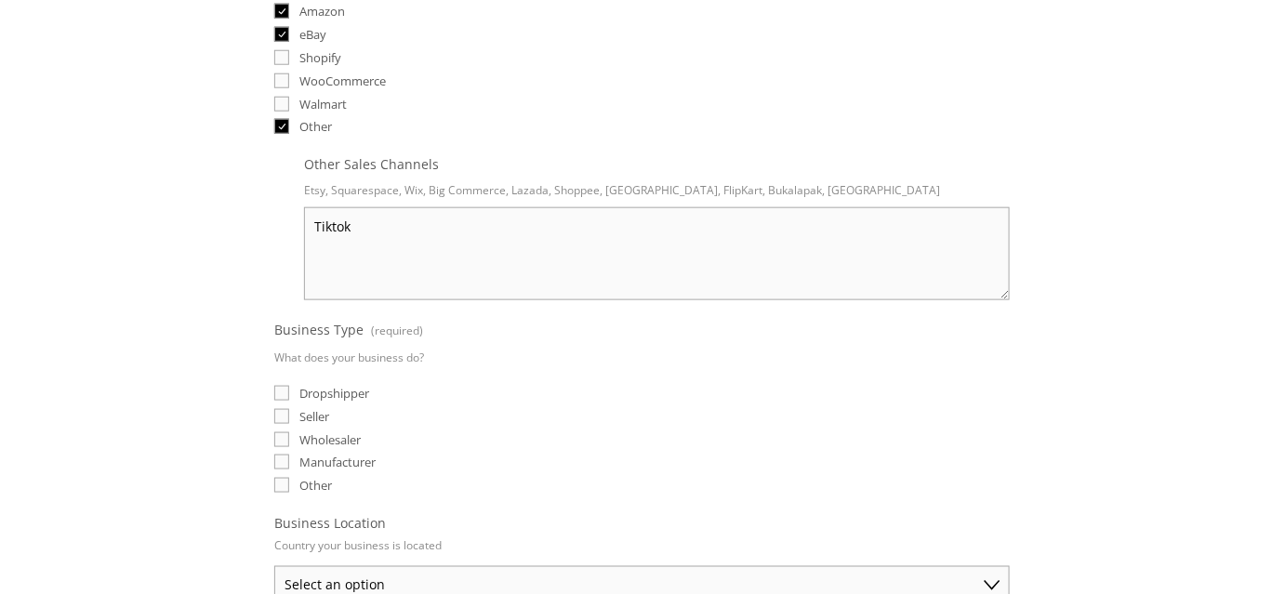
scroll to position [676, 0]
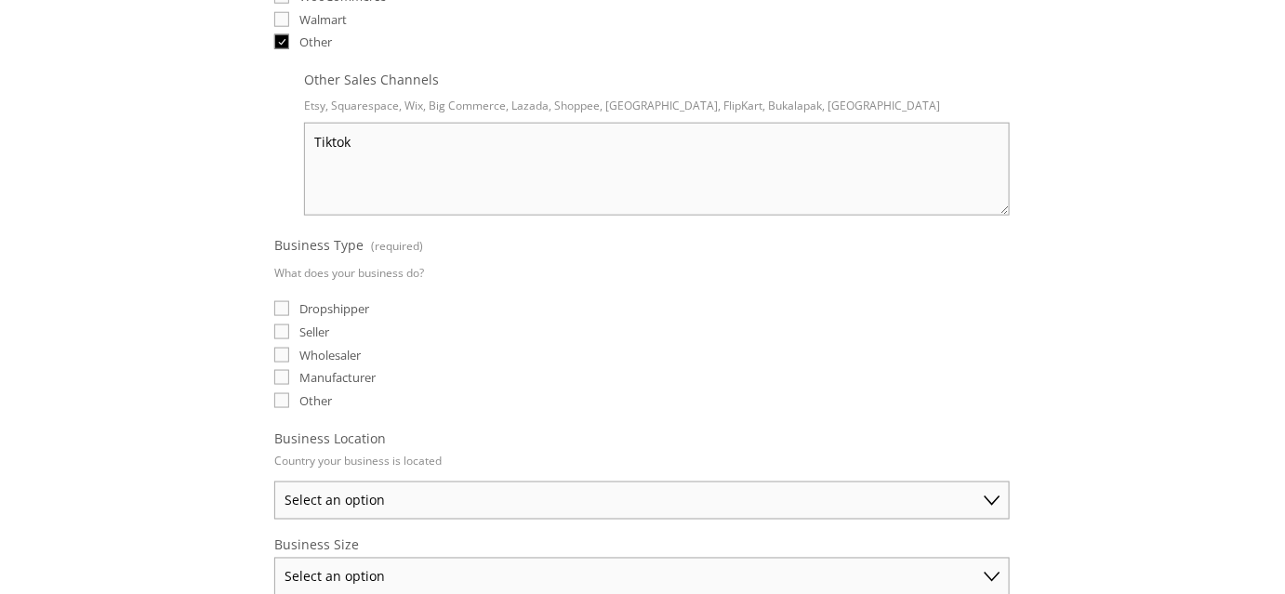
click at [326, 330] on span "Seller" at bounding box center [315, 332] width 30 height 17
click at [289, 330] on input "Seller" at bounding box center [281, 332] width 15 height 15
checkbox input "true"
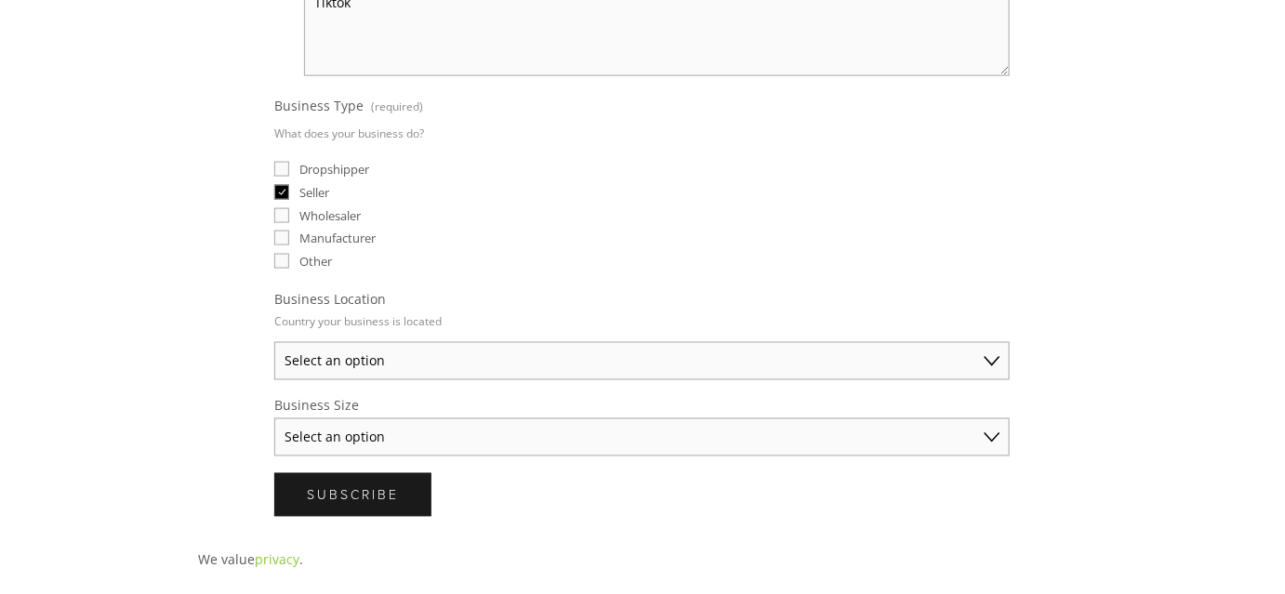
scroll to position [846, 0]
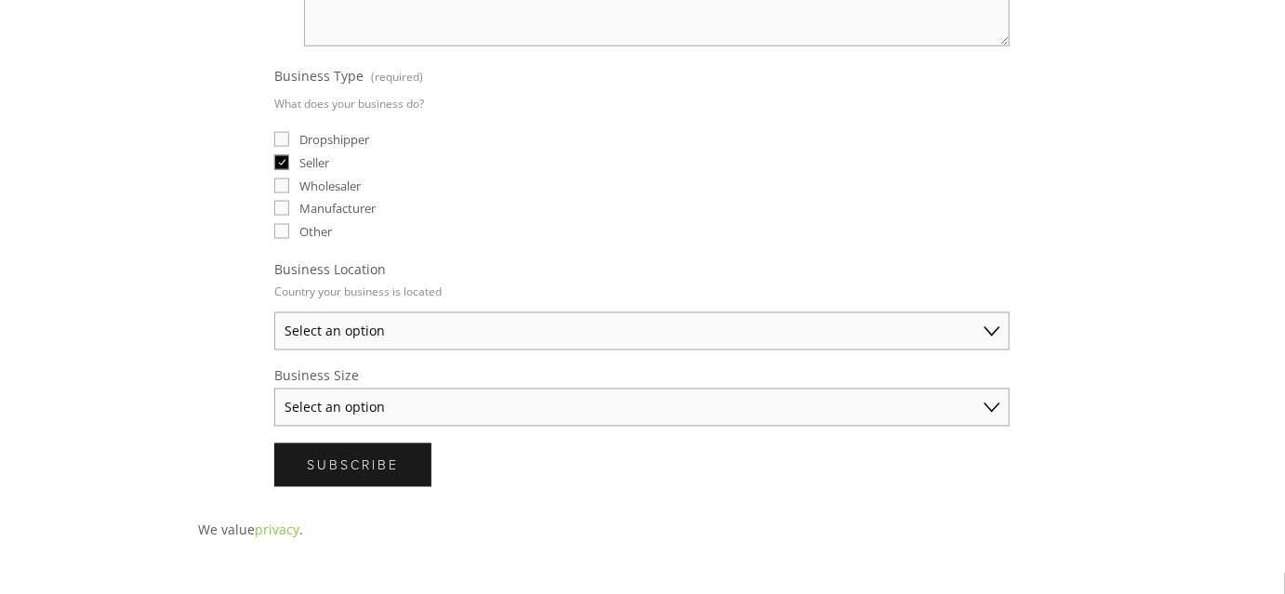
click at [340, 204] on span "Manufacturer" at bounding box center [338, 208] width 76 height 17
click at [289, 204] on input "Manufacturer" at bounding box center [281, 208] width 15 height 15
checkbox input "true"
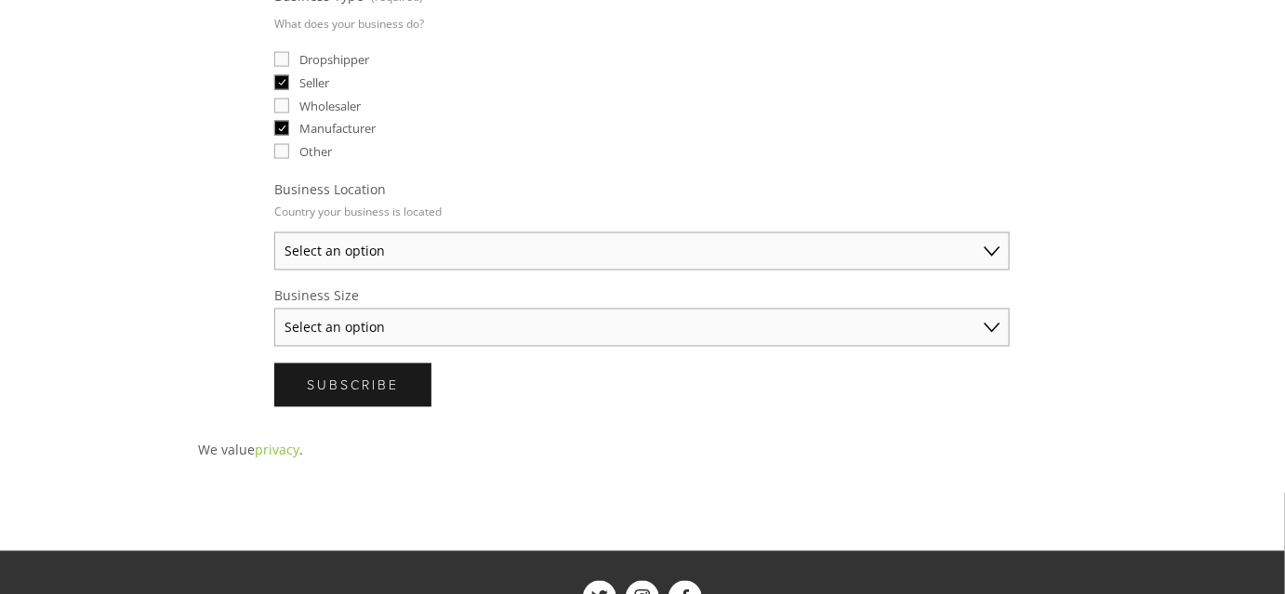
scroll to position [930, 0]
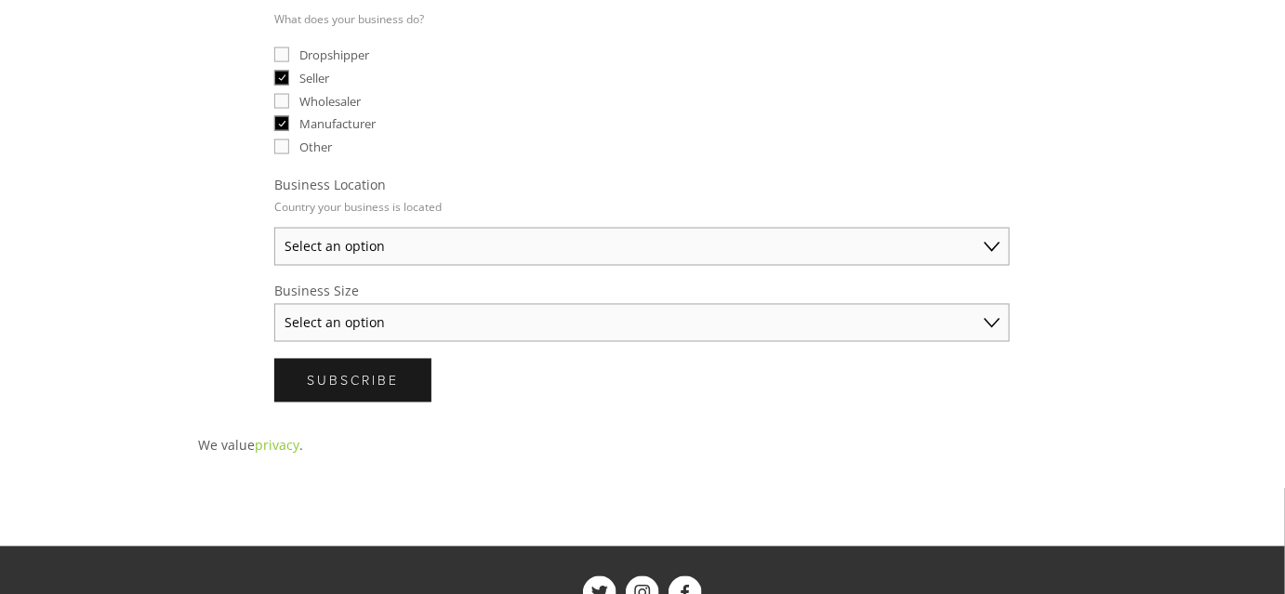
drag, startPoint x: 418, startPoint y: 235, endPoint x: 410, endPoint y: 219, distance: 18.3
click at [418, 235] on select "Select an option Australia United States United Kingdom China Japan Germany Can…" at bounding box center [642, 247] width 736 height 38
click at [274, 228] on select "Select an option Australia United States United Kingdom China Japan Germany Can…" at bounding box center [642, 247] width 736 height 38
click at [399, 229] on select "Australia United States United Kingdom China Japan Germany Canada Other" at bounding box center [642, 247] width 736 height 38
click at [274, 228] on select "Australia United States United Kingdom China Japan Germany Canada Other" at bounding box center [642, 247] width 736 height 38
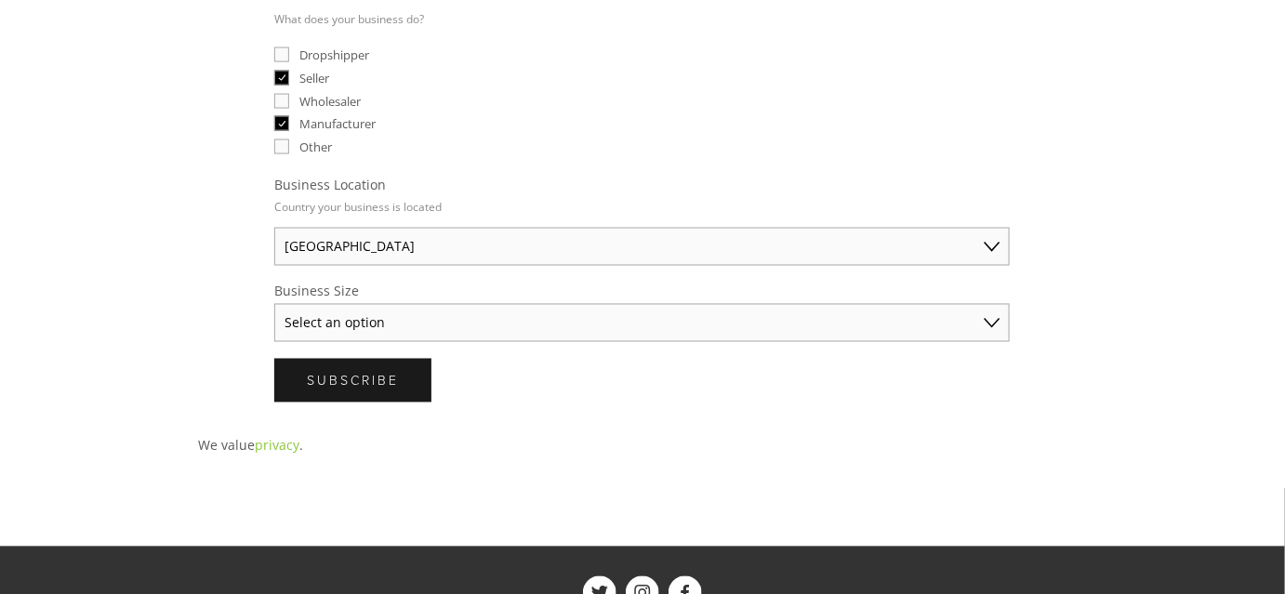
drag, startPoint x: 384, startPoint y: 237, endPoint x: 381, endPoint y: 258, distance: 20.7
click at [384, 237] on select "Australia United States United Kingdom China Japan Germany Canada Other" at bounding box center [642, 247] width 736 height 38
click at [274, 228] on select "Australia United States United Kingdom China Japan Germany Canada Other" at bounding box center [642, 247] width 736 height 38
click at [366, 248] on select "Australia United States United Kingdom China Japan Germany Canada Other" at bounding box center [642, 247] width 736 height 38
select select "United States"
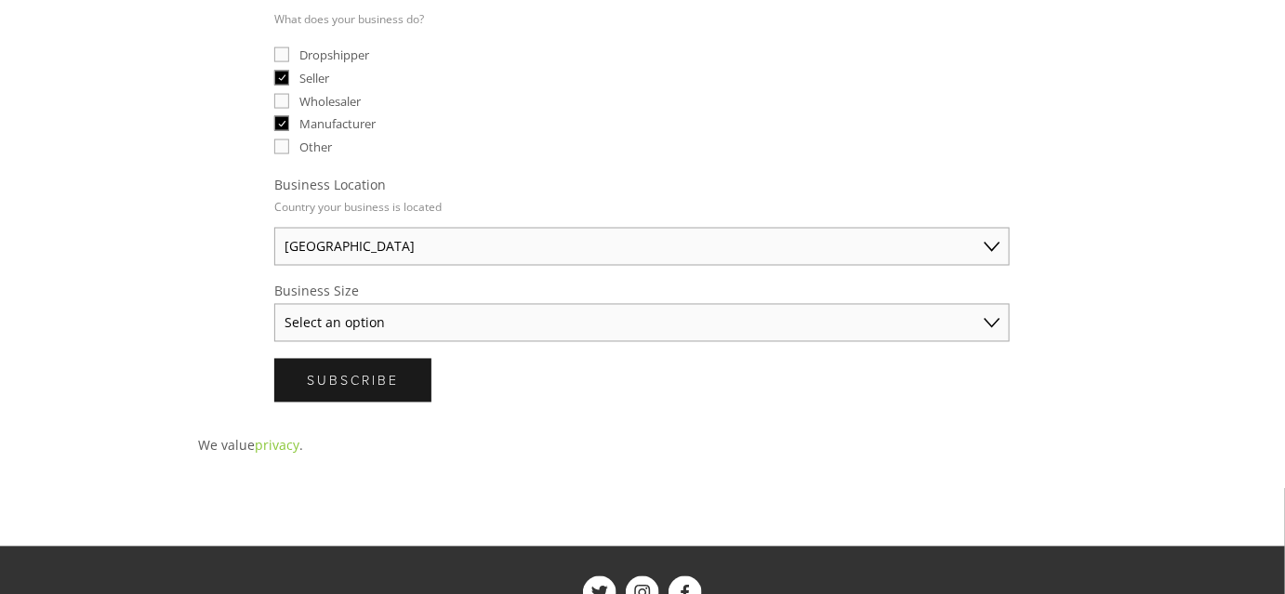
click at [274, 228] on select "Australia United States United Kingdom China Japan Germany Canada Other" at bounding box center [642, 247] width 736 height 38
drag, startPoint x: 246, startPoint y: 307, endPoint x: 355, endPoint y: 330, distance: 112.2
click at [355, 330] on select "Select an option Solo Merchant (under $50K annual sales) Small Business ($50K -…" at bounding box center [642, 323] width 736 height 38
select select "Small Business ($50K - $250K annual sales)"
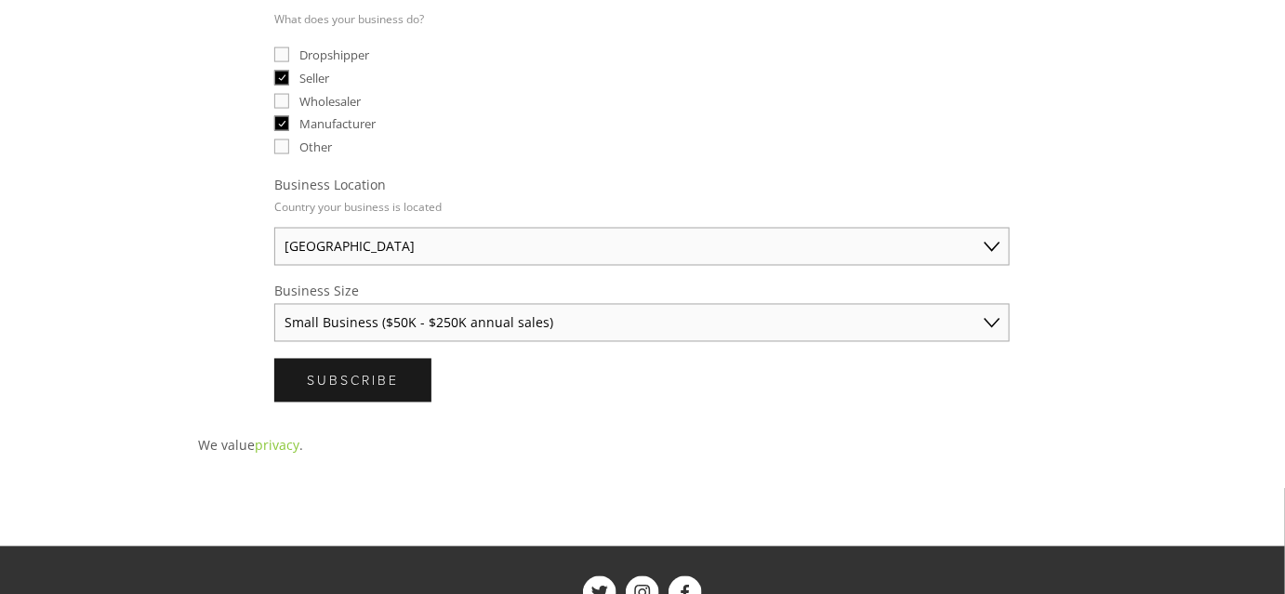
click at [274, 304] on select "Select an option Solo Merchant (under $50K annual sales) Small Business ($50K -…" at bounding box center [642, 323] width 736 height 38
click at [469, 384] on div "Subscribe Subscribe" at bounding box center [642, 381] width 736 height 44
click at [353, 383] on span "Subscribe" at bounding box center [353, 381] width 92 height 18
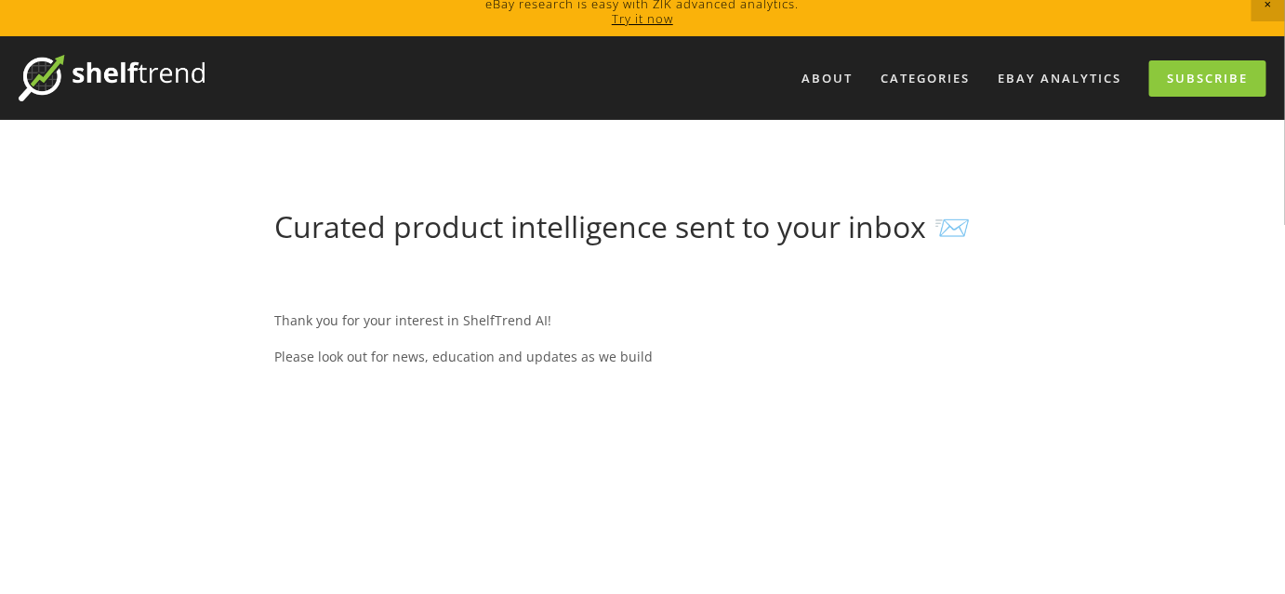
scroll to position [0, 0]
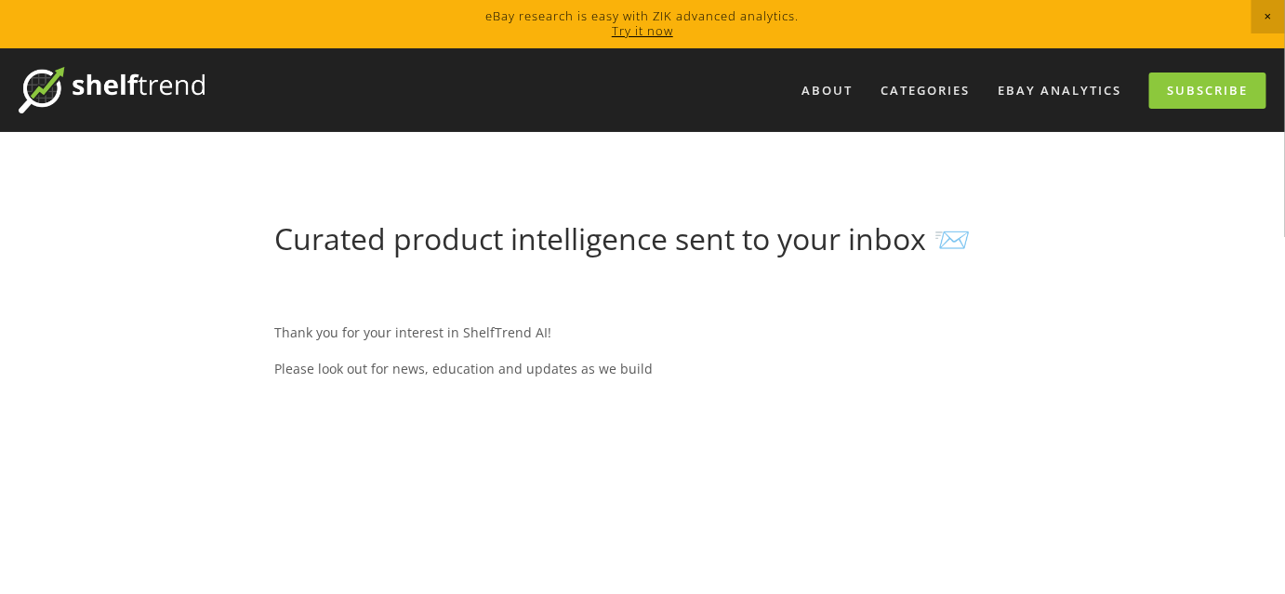
click at [819, 245] on h1 "Curated product intelligence sent to your inbox 📨" at bounding box center [642, 238] width 736 height 35
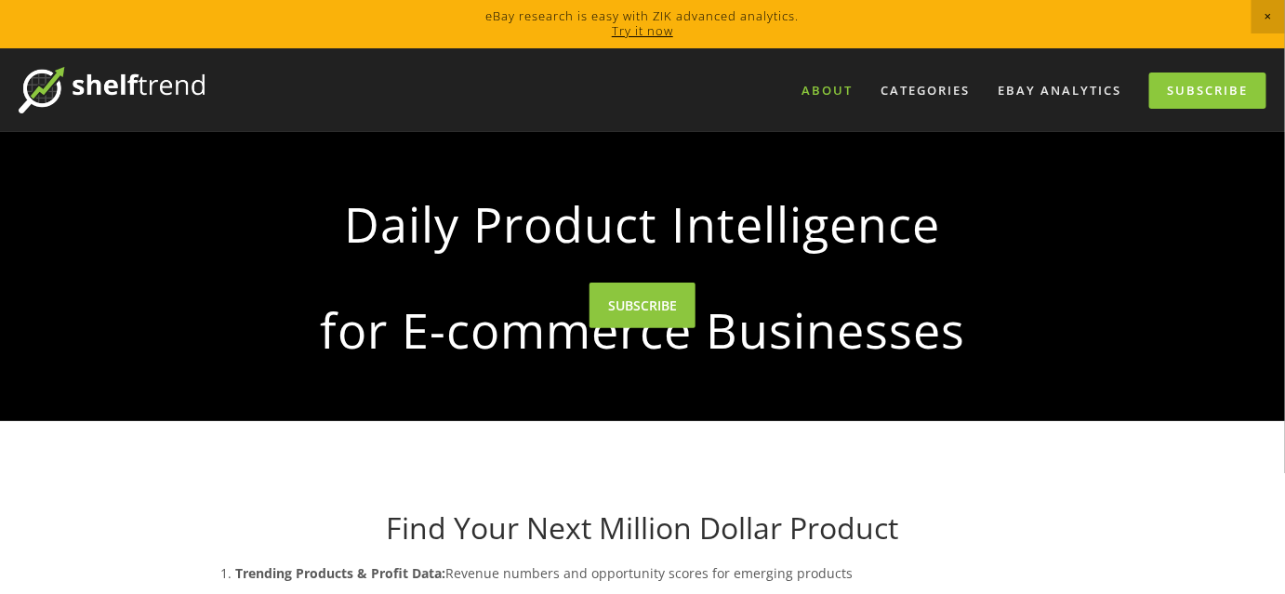
click at [832, 86] on link "About" at bounding box center [827, 90] width 75 height 31
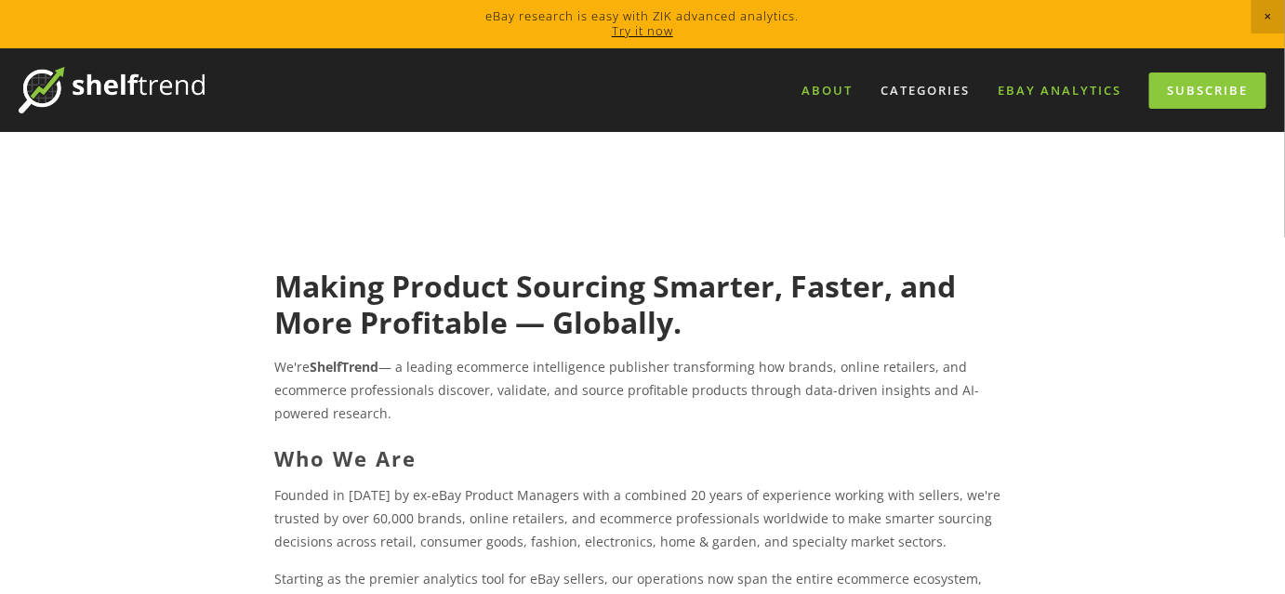
click at [1022, 93] on link "eBay Analytics" at bounding box center [1060, 90] width 148 height 31
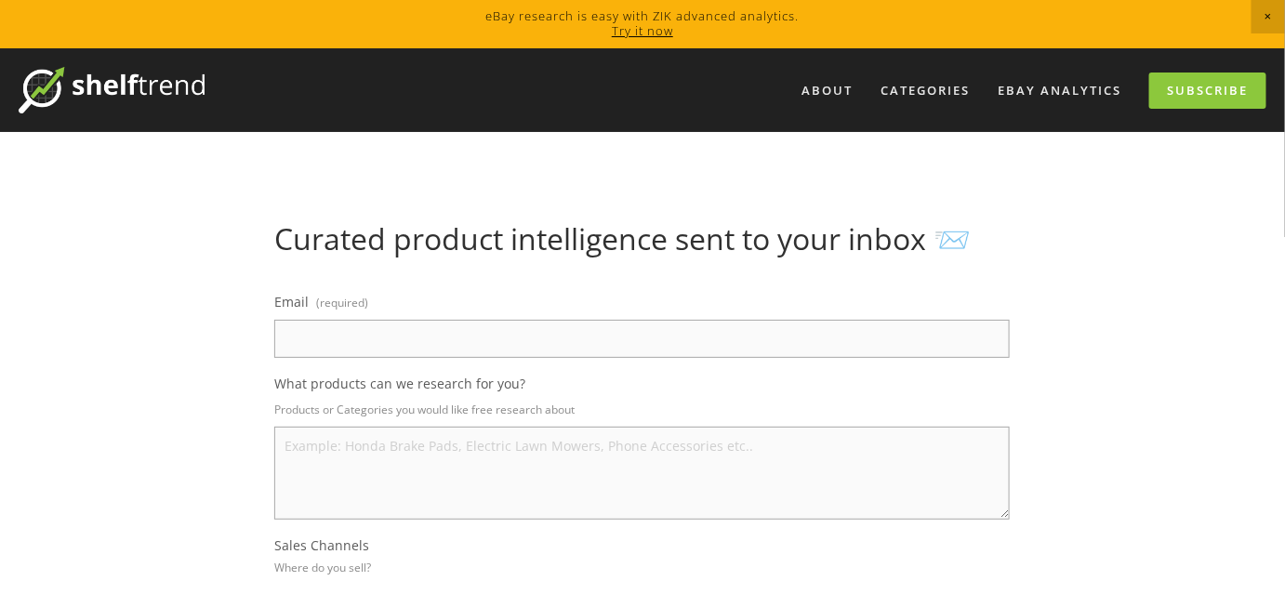
click at [374, 343] on input "Email (required)" at bounding box center [642, 339] width 736 height 38
click at [1259, 11] on span "Close Announcement" at bounding box center [1268, 16] width 33 height 33
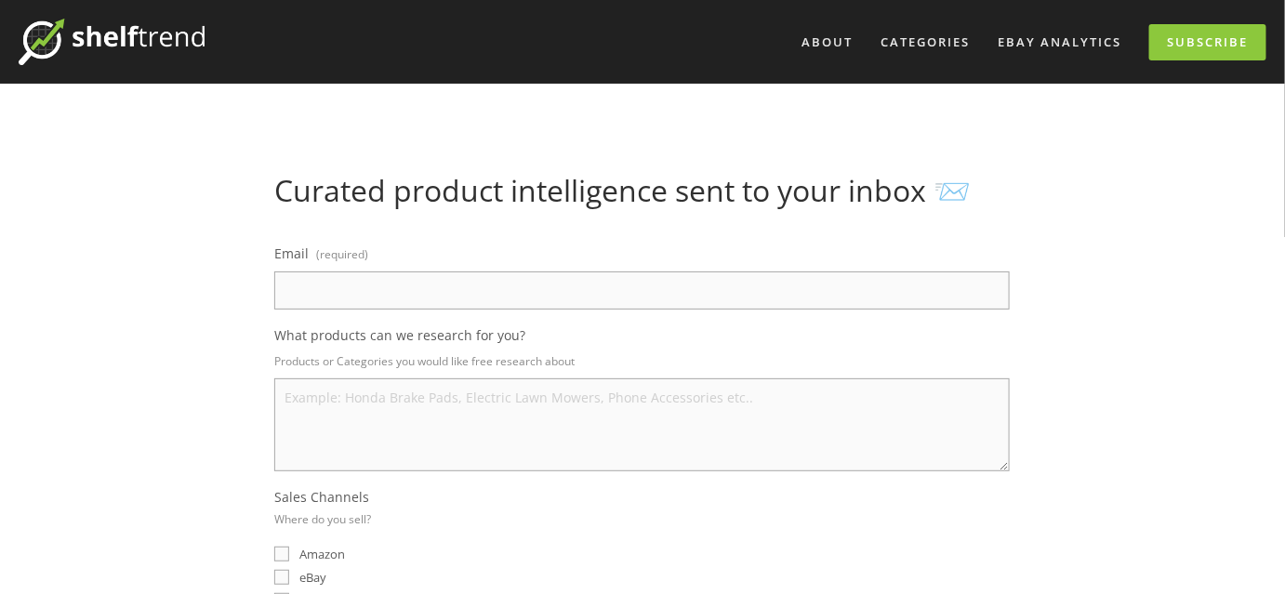
click at [127, 41] on img at bounding box center [112, 42] width 186 height 47
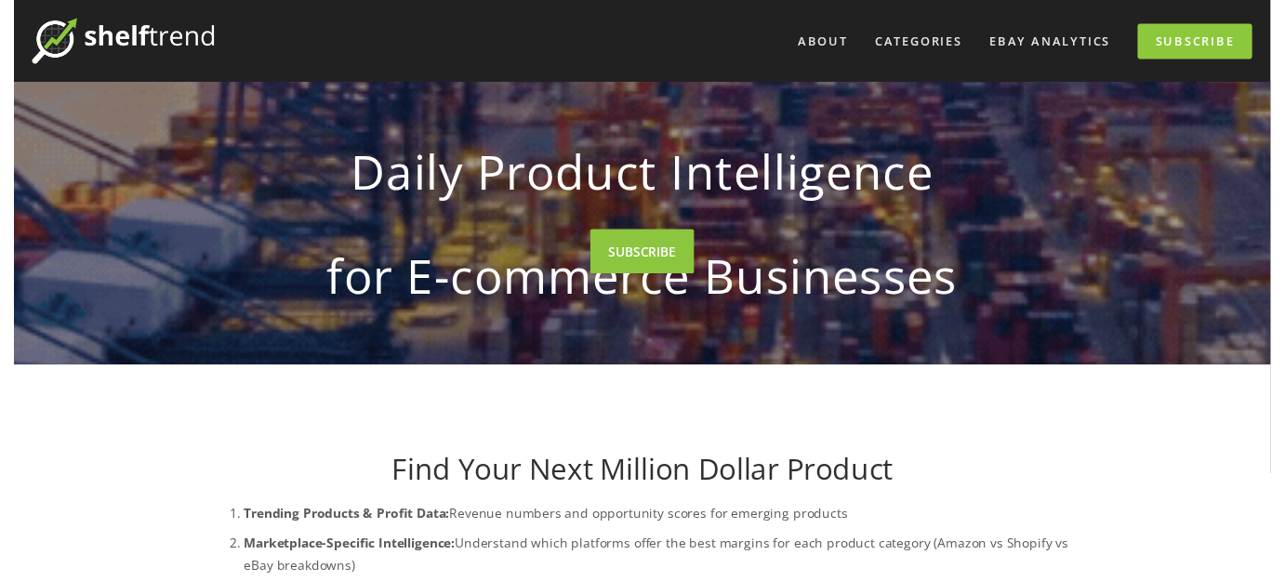
scroll to position [5057, 0]
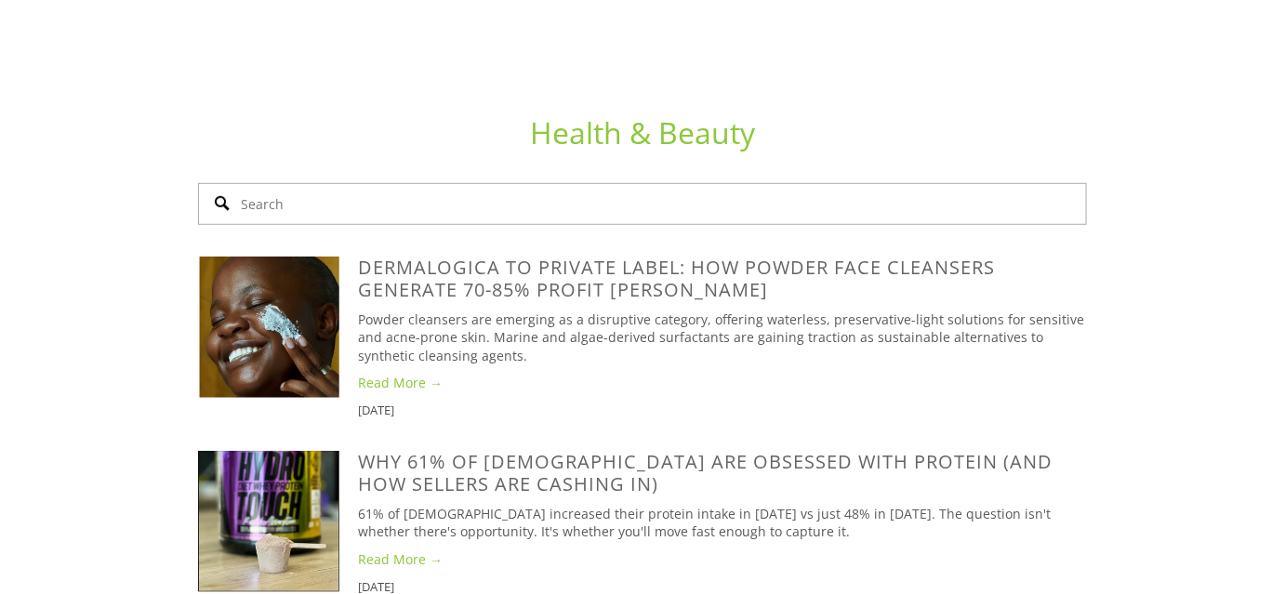
click at [389, 225] on input "Search" at bounding box center [642, 204] width 889 height 42
type input "vitamins"
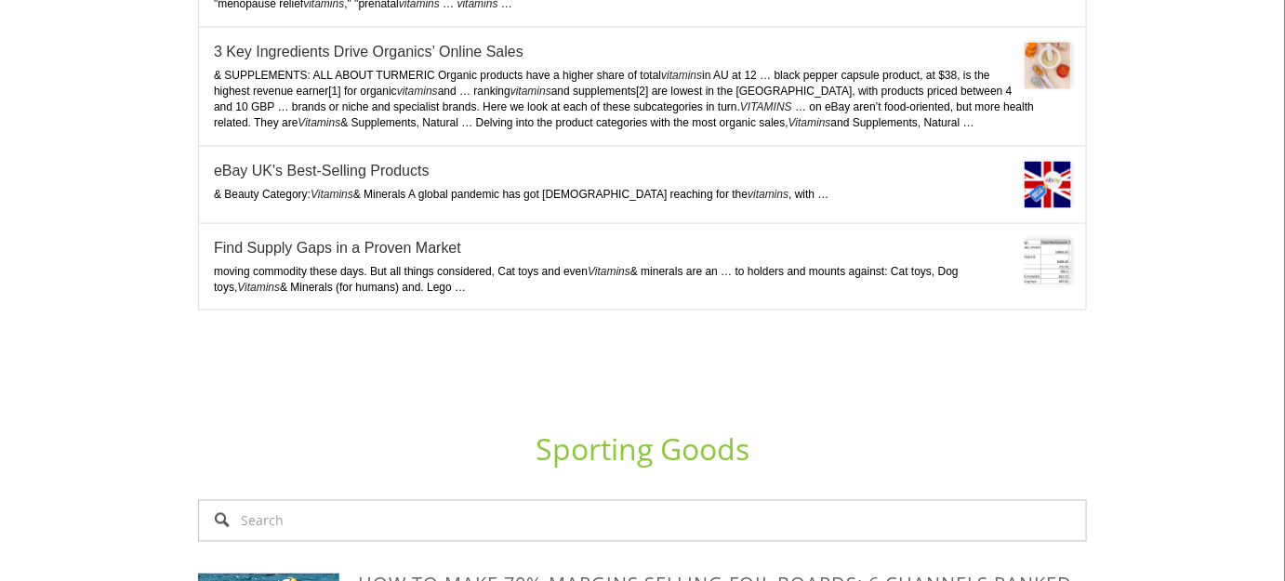
scroll to position [5480, 0]
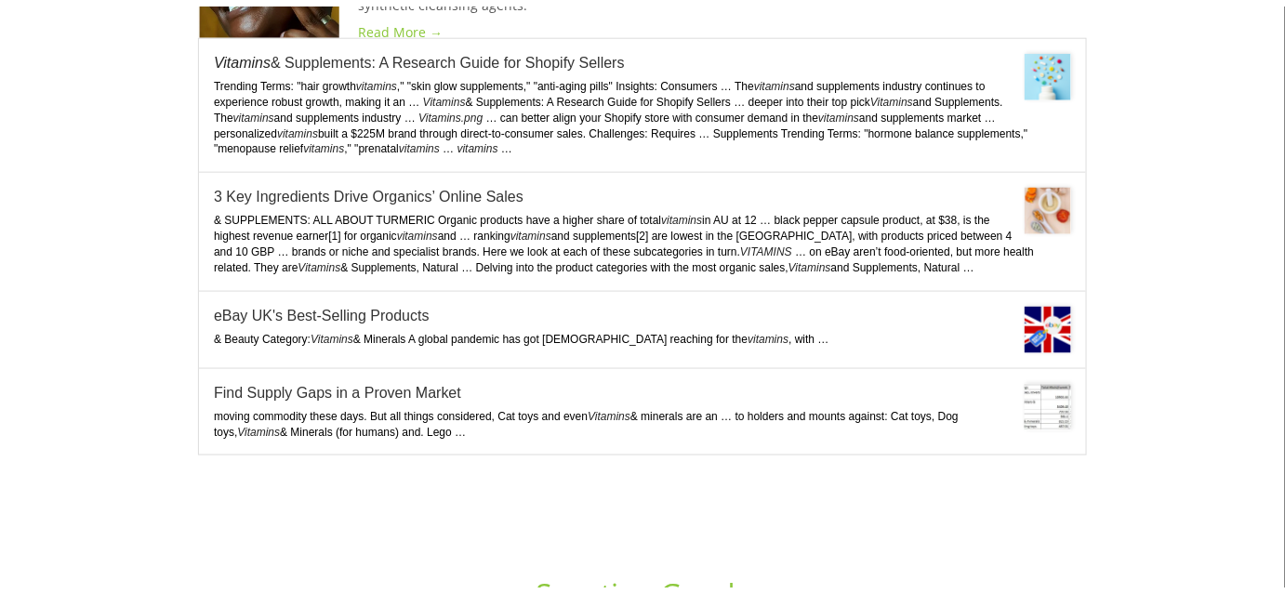
scroll to position [5310, 0]
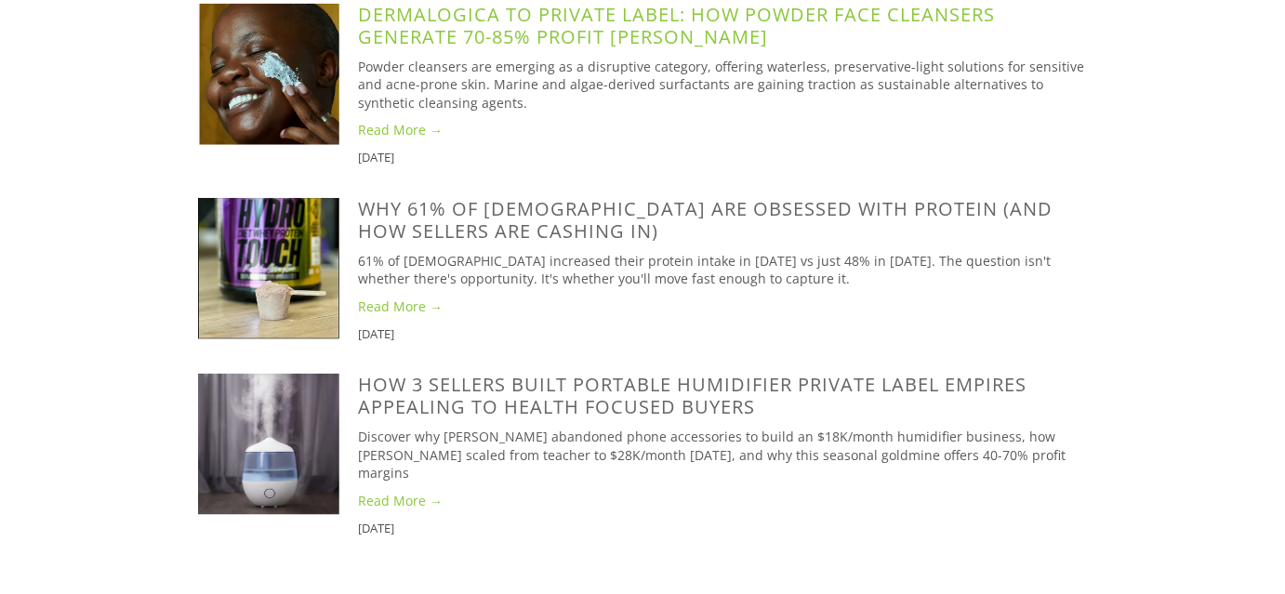
click at [739, 49] on link "Dermalogica to Private Label: How Powder Face Cleansers Generate 70-85% Profit …" at bounding box center [676, 25] width 637 height 47
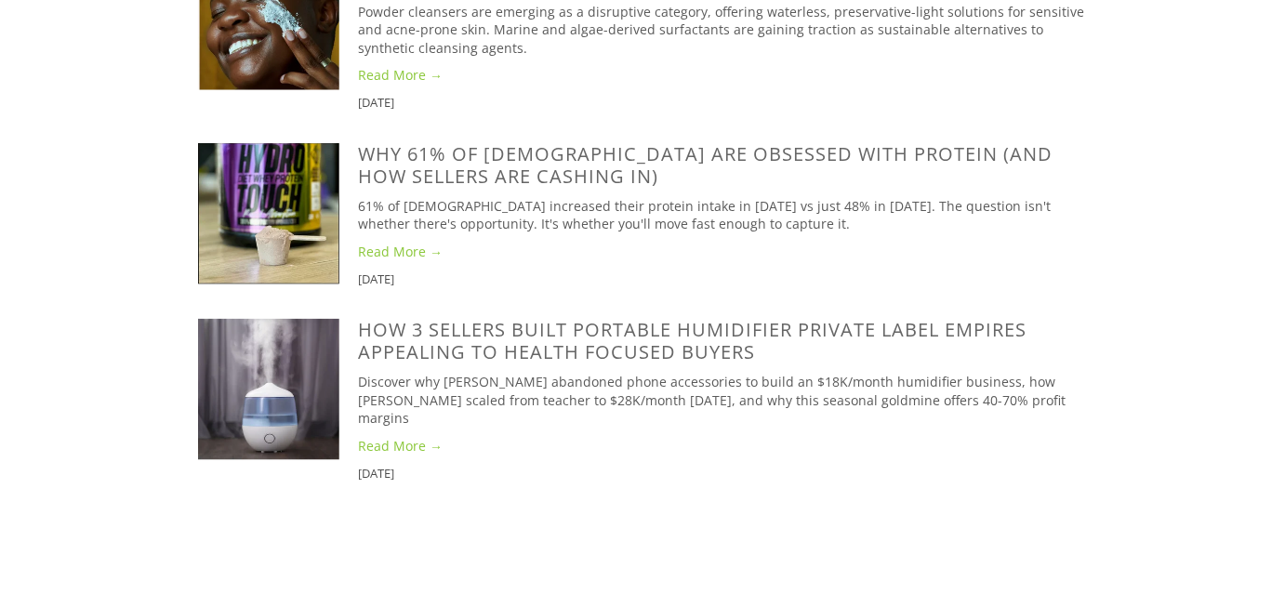
scroll to position [5395, 0]
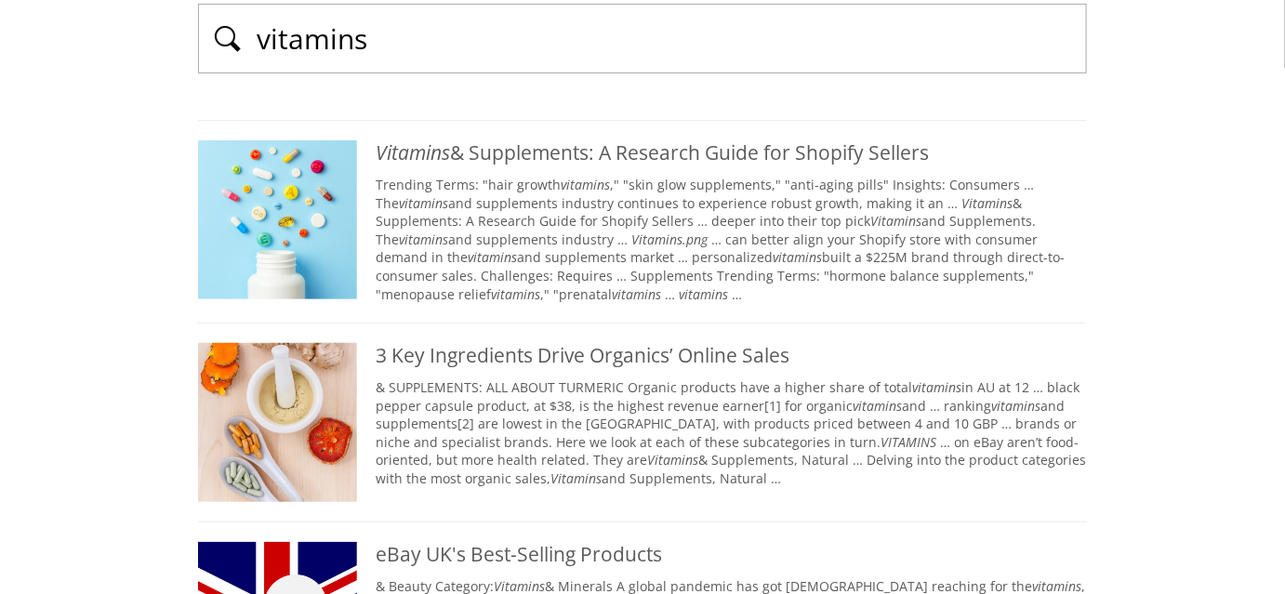
scroll to position [423, 0]
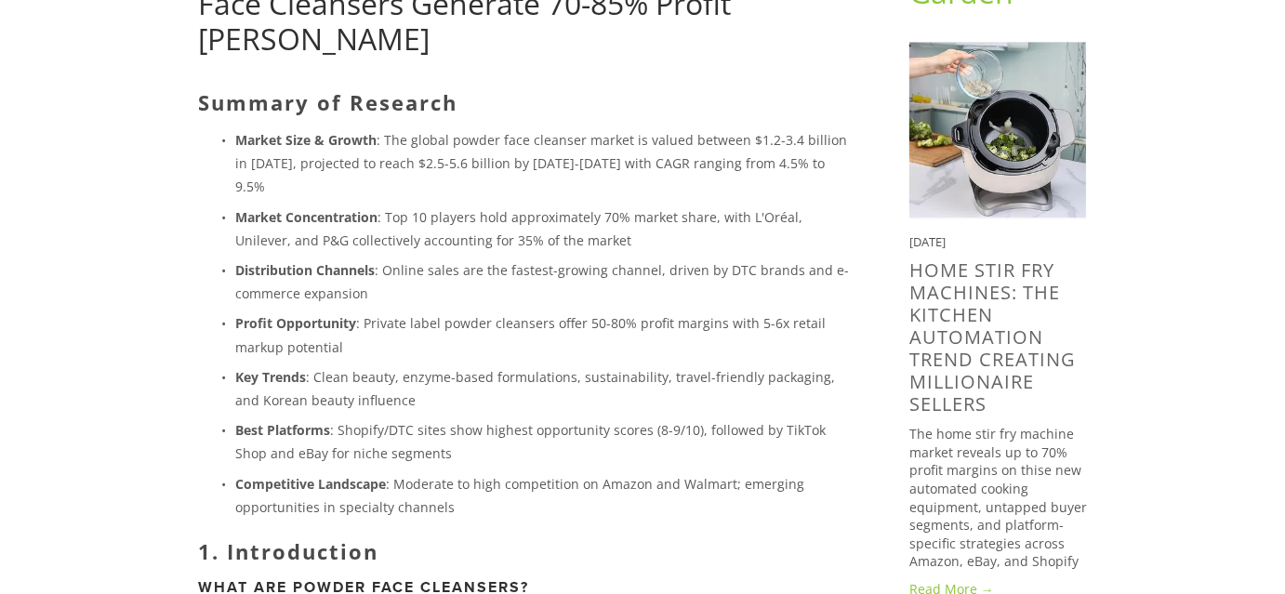
scroll to position [676, 0]
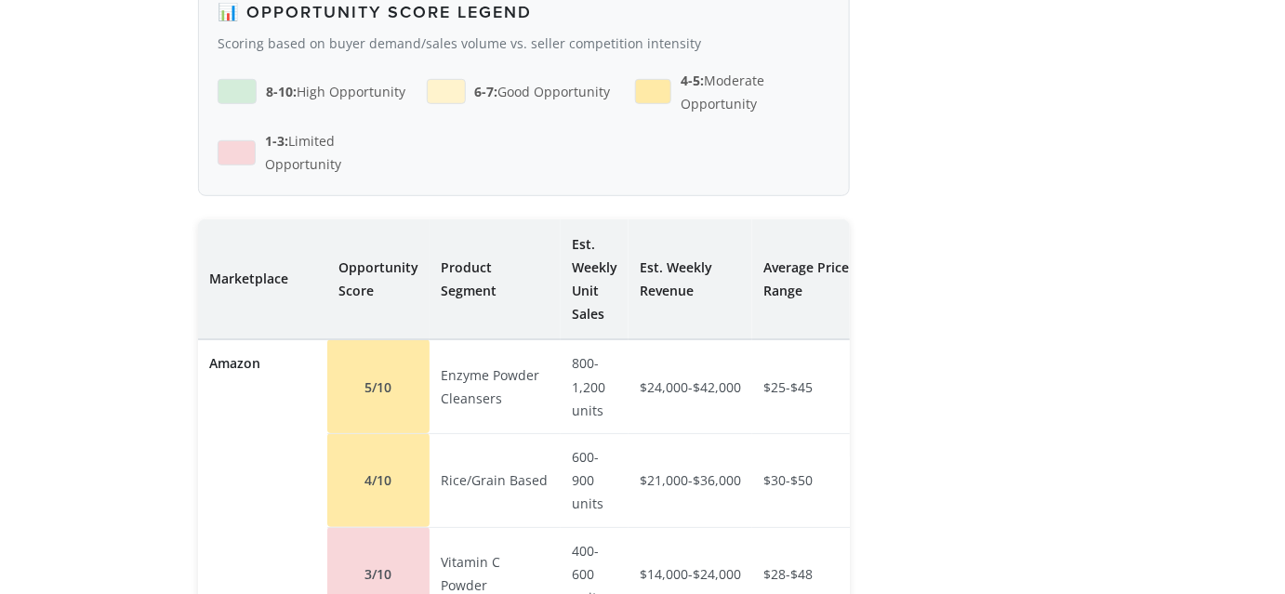
scroll to position [2706, 0]
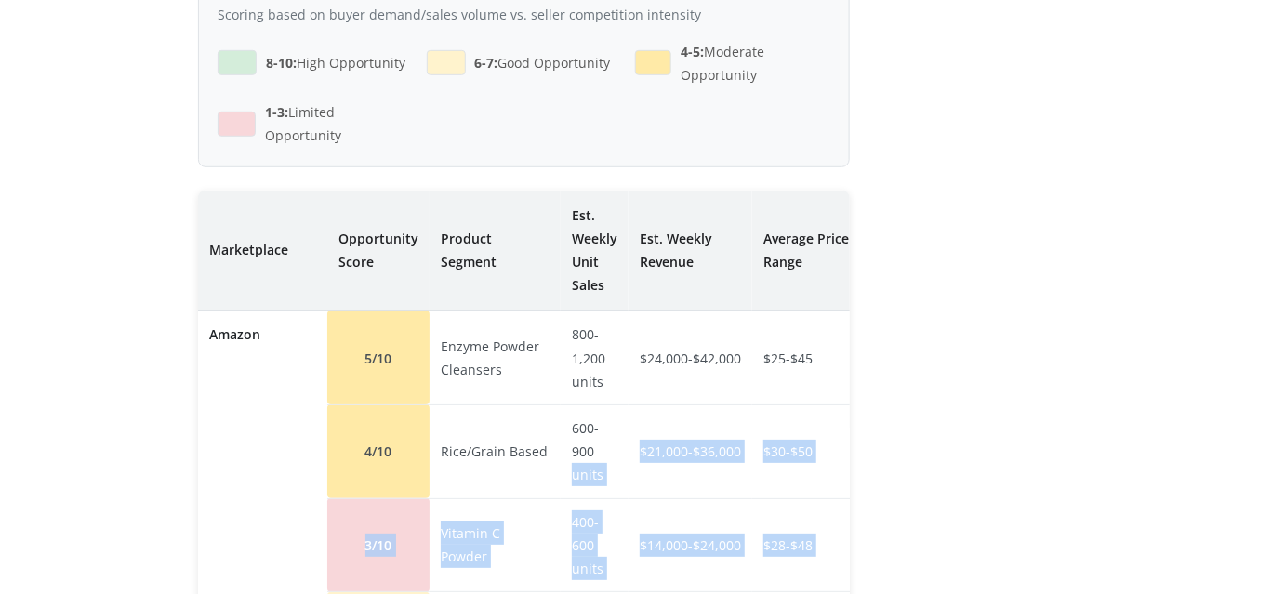
drag, startPoint x: 609, startPoint y: 371, endPoint x: 1170, endPoint y: 408, distance: 562.1
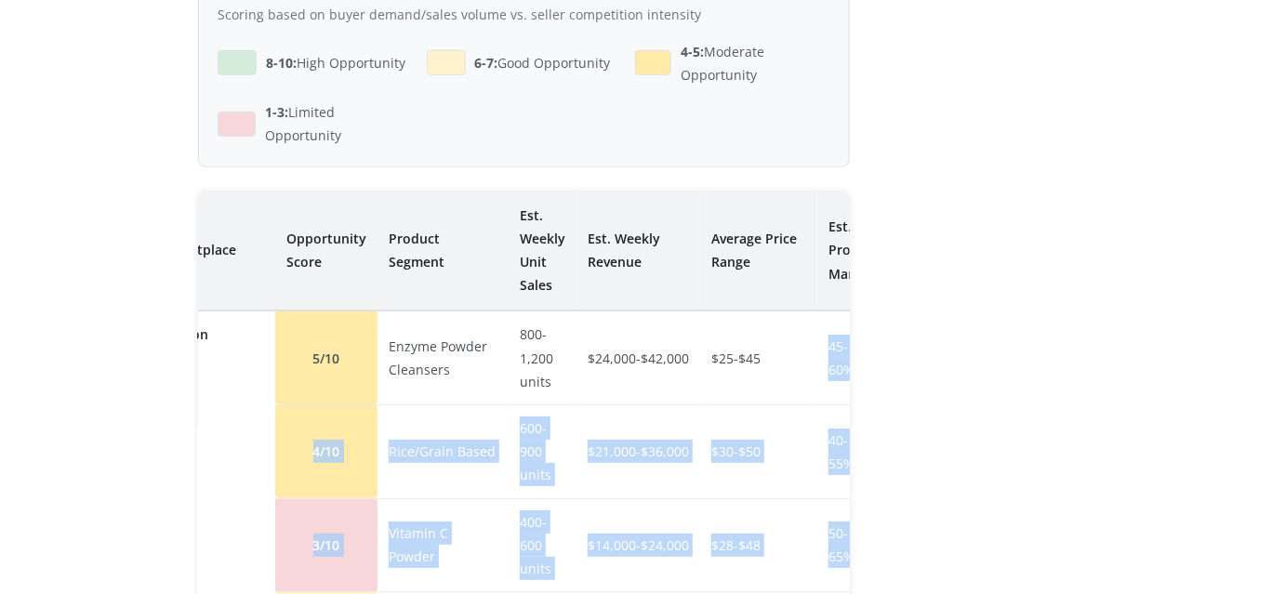
drag, startPoint x: 828, startPoint y: 282, endPoint x: 1130, endPoint y: 274, distance: 302.4
click at [836, 311] on td "45-60%" at bounding box center [851, 358] width 67 height 94
drag, startPoint x: 722, startPoint y: 299, endPoint x: 1182, endPoint y: 316, distance: 460.8
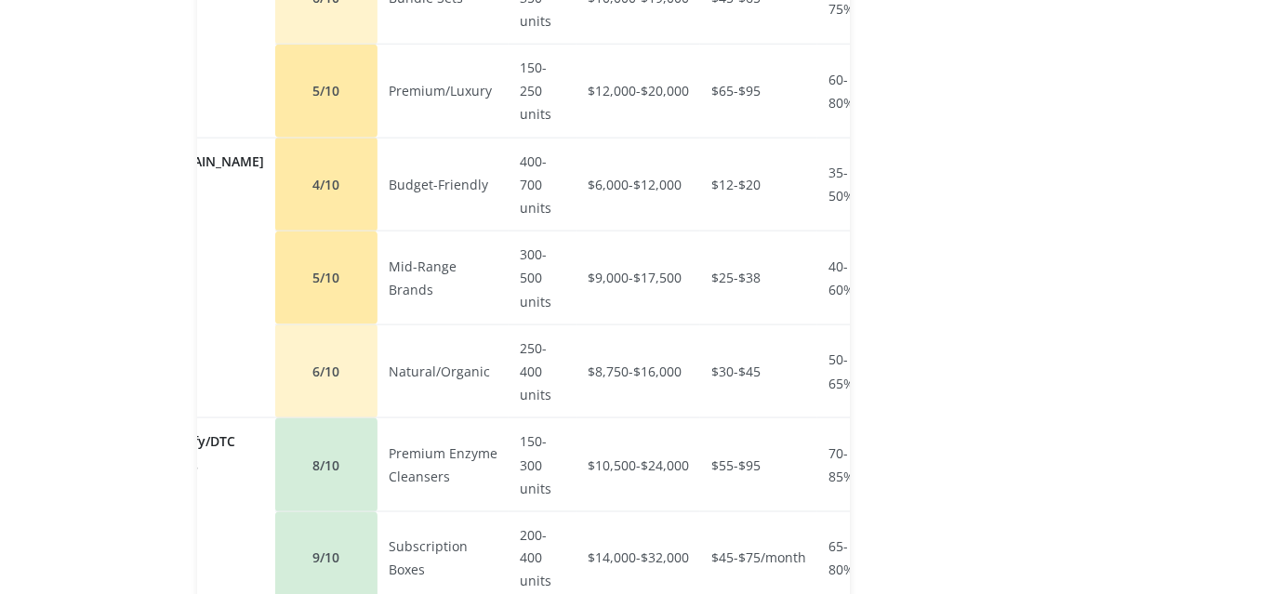
scroll to position [3721, 0]
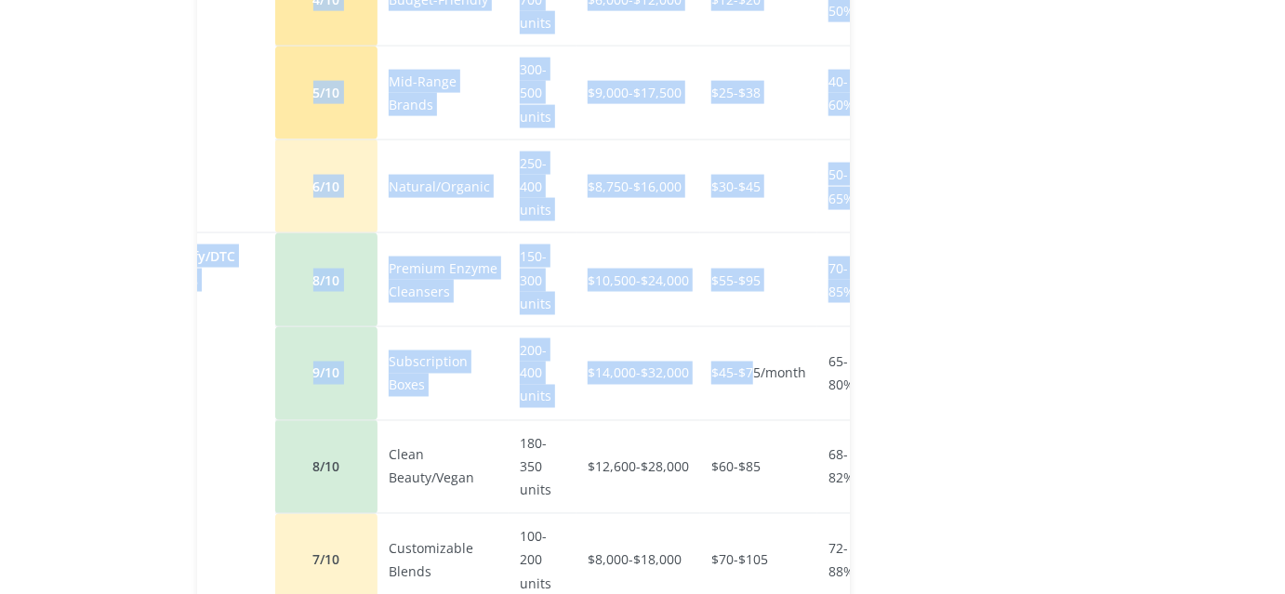
drag, startPoint x: 714, startPoint y: 319, endPoint x: 0, endPoint y: 193, distance: 725.5
click at [380, 233] on td "Premium Enzyme Cleansers" at bounding box center [443, 280] width 131 height 94
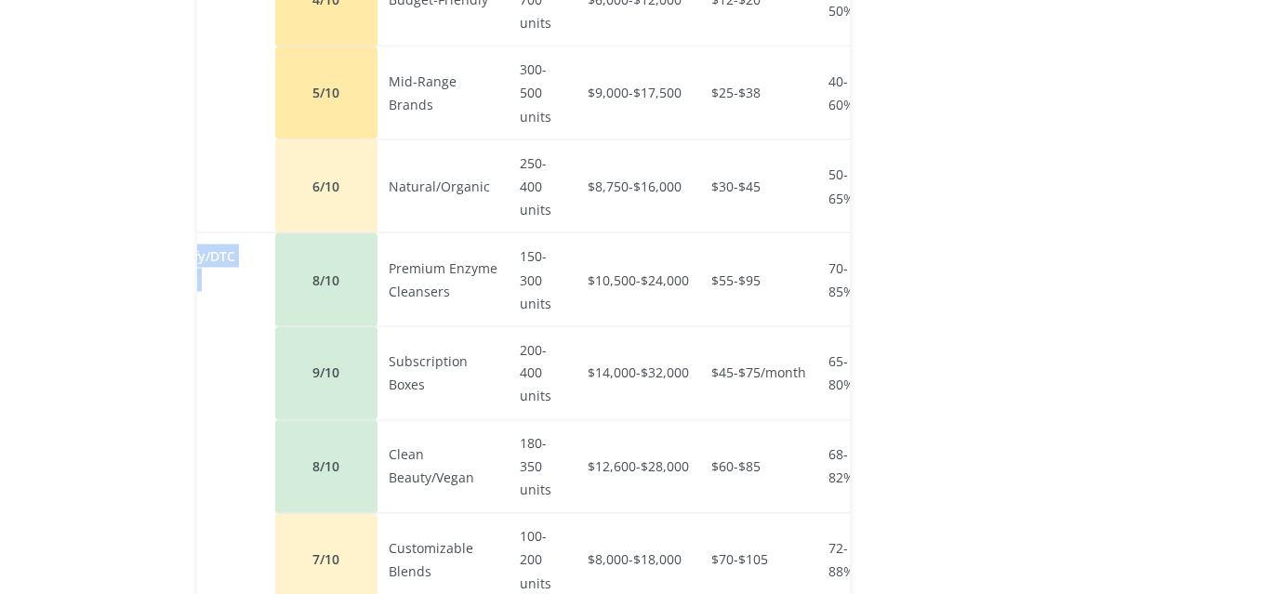
scroll to position [0, 0]
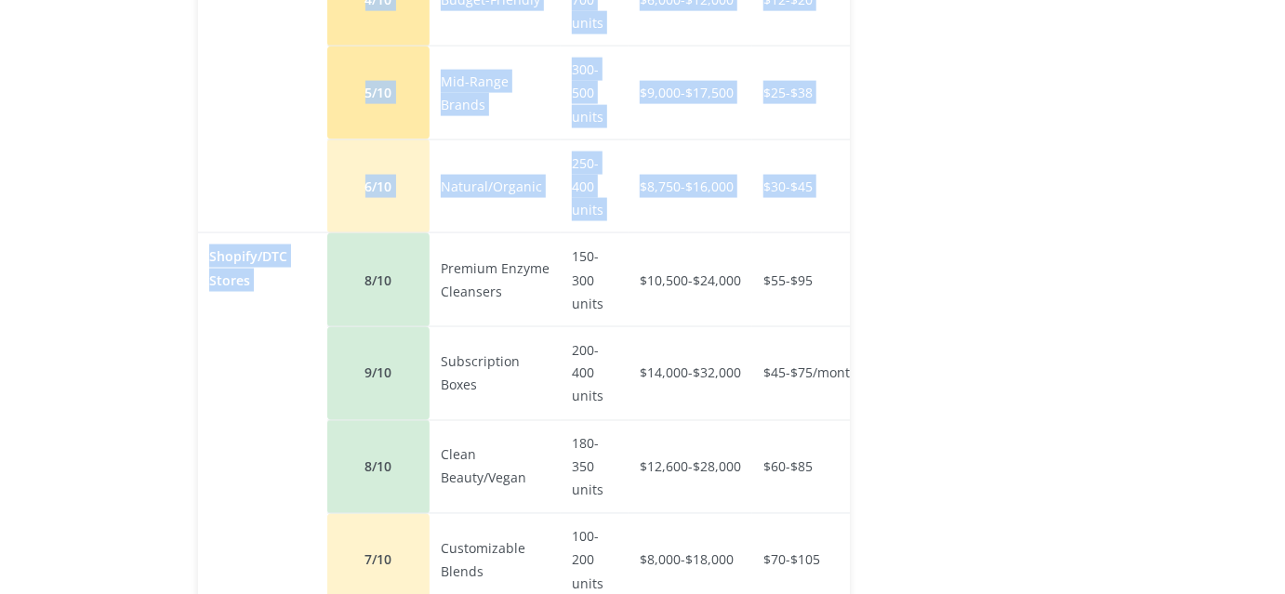
drag, startPoint x: 275, startPoint y: 177, endPoint x: 0, endPoint y: 181, distance: 275.4
click at [295, 233] on td "Shopify/DTC Stores" at bounding box center [262, 420] width 129 height 374
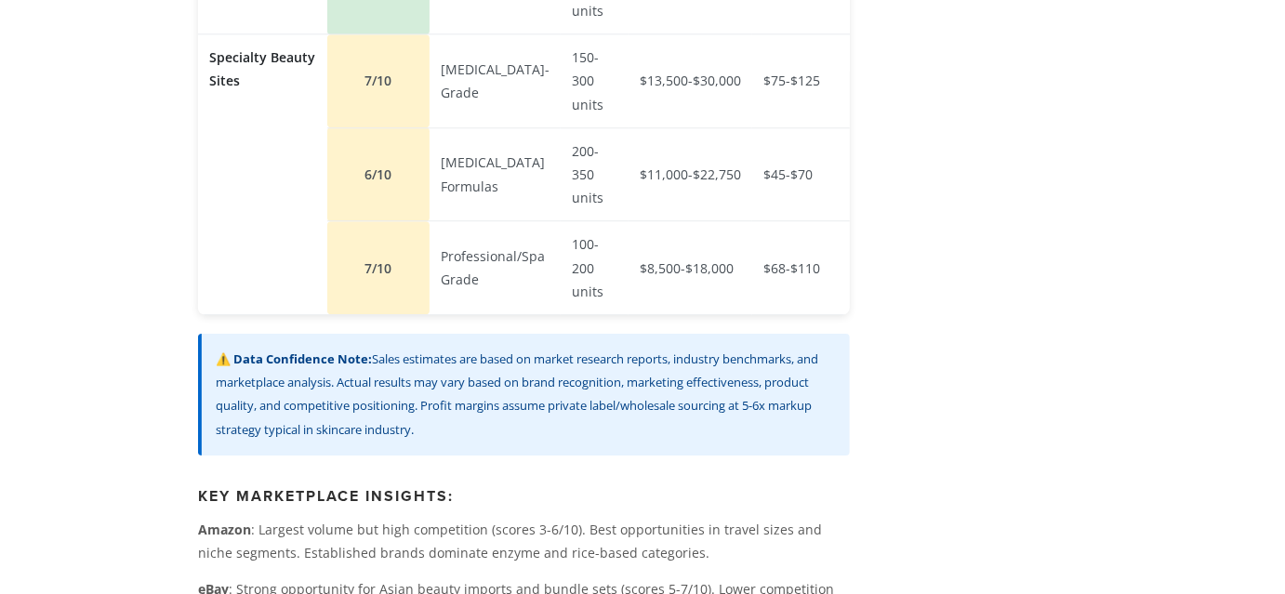
scroll to position [4481, 0]
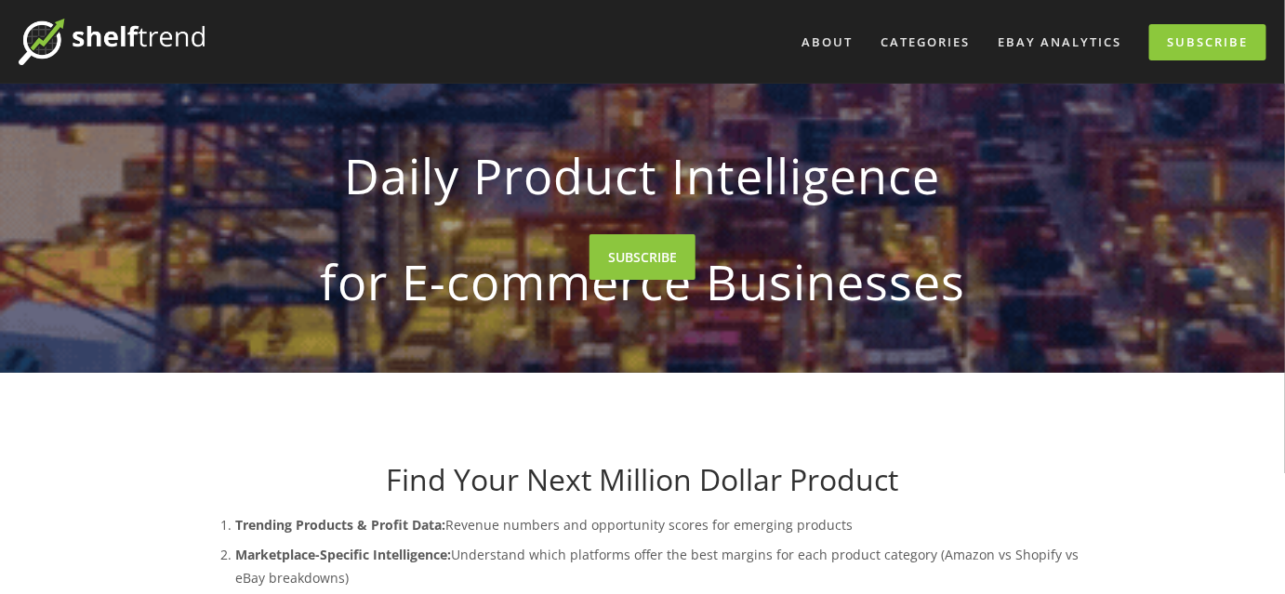
click at [78, 32] on img at bounding box center [112, 42] width 186 height 47
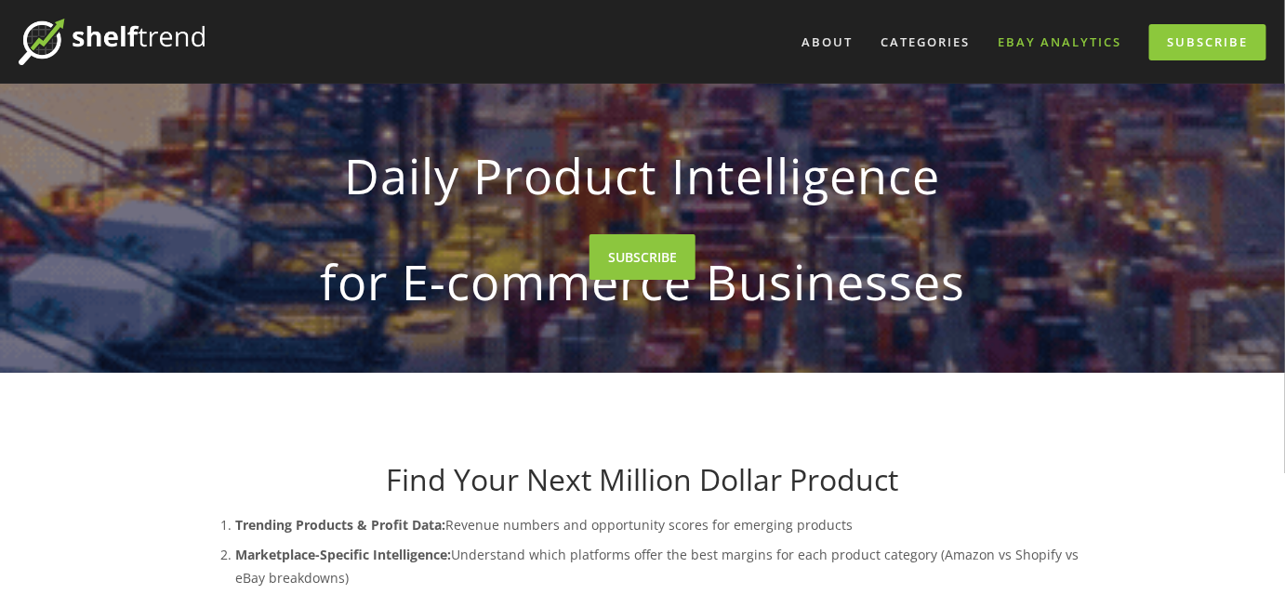
click at [1100, 41] on link "eBay Analytics" at bounding box center [1060, 42] width 148 height 31
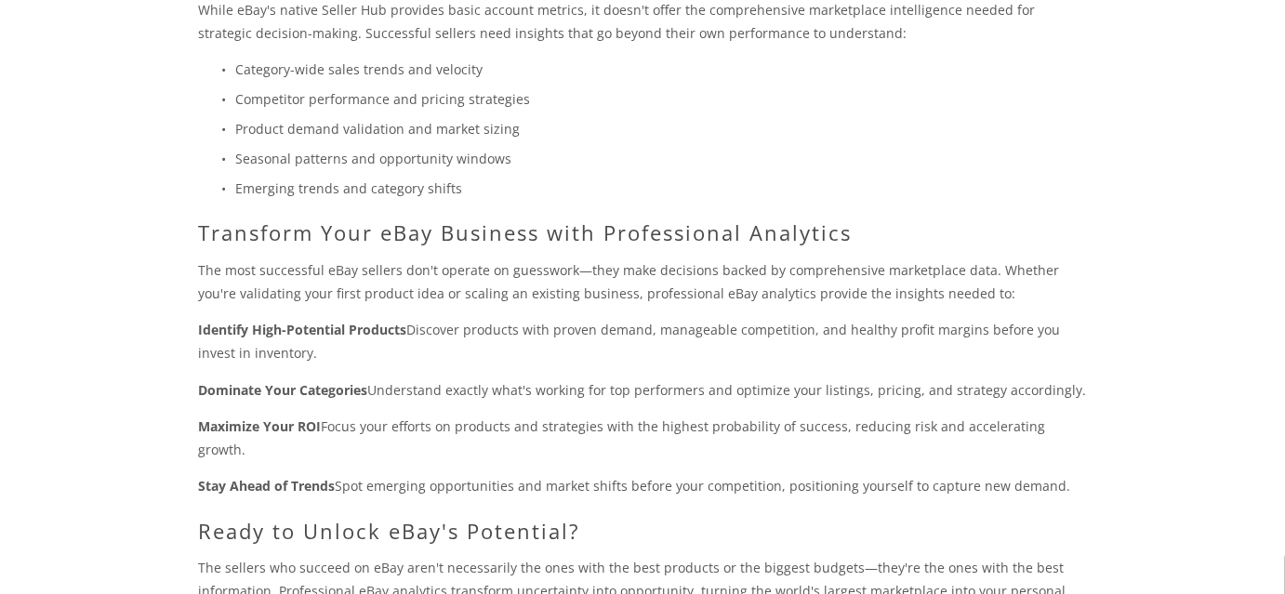
scroll to position [1522, 0]
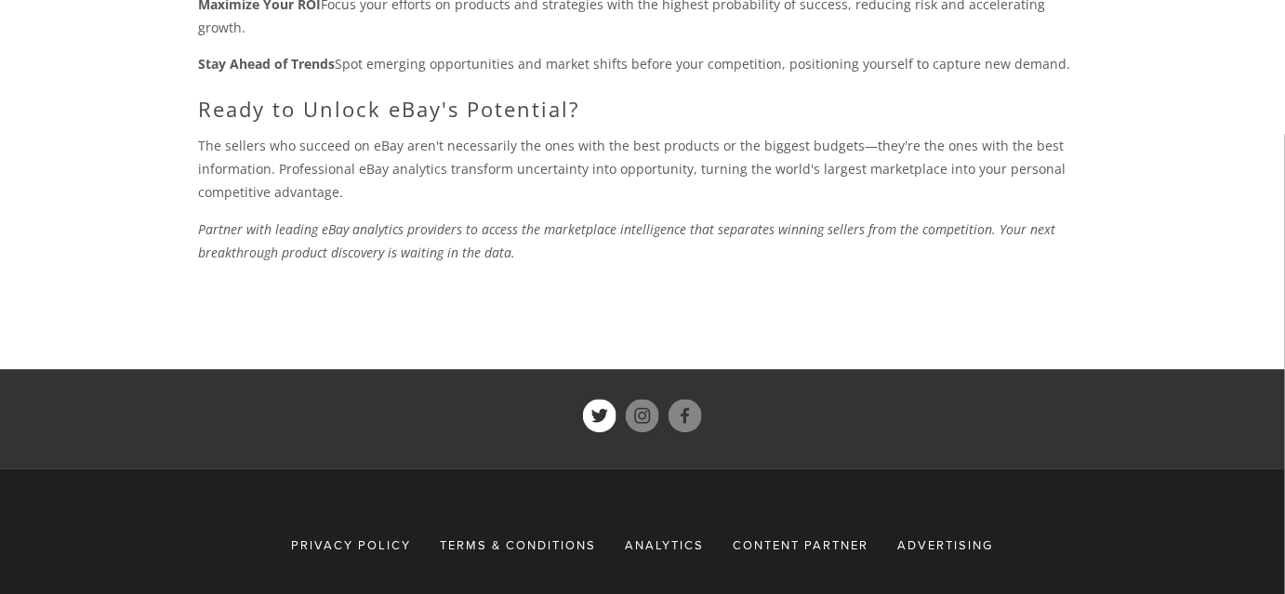
click at [593, 399] on use "ShelfTrend" at bounding box center [599, 415] width 33 height 33
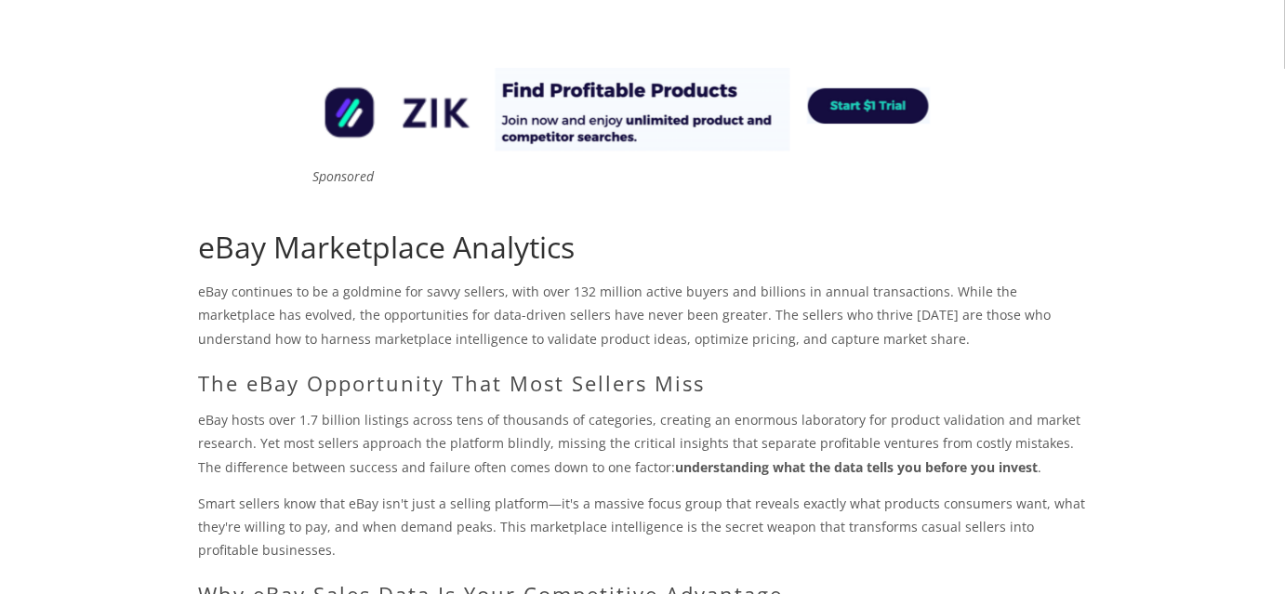
scroll to position [0, 0]
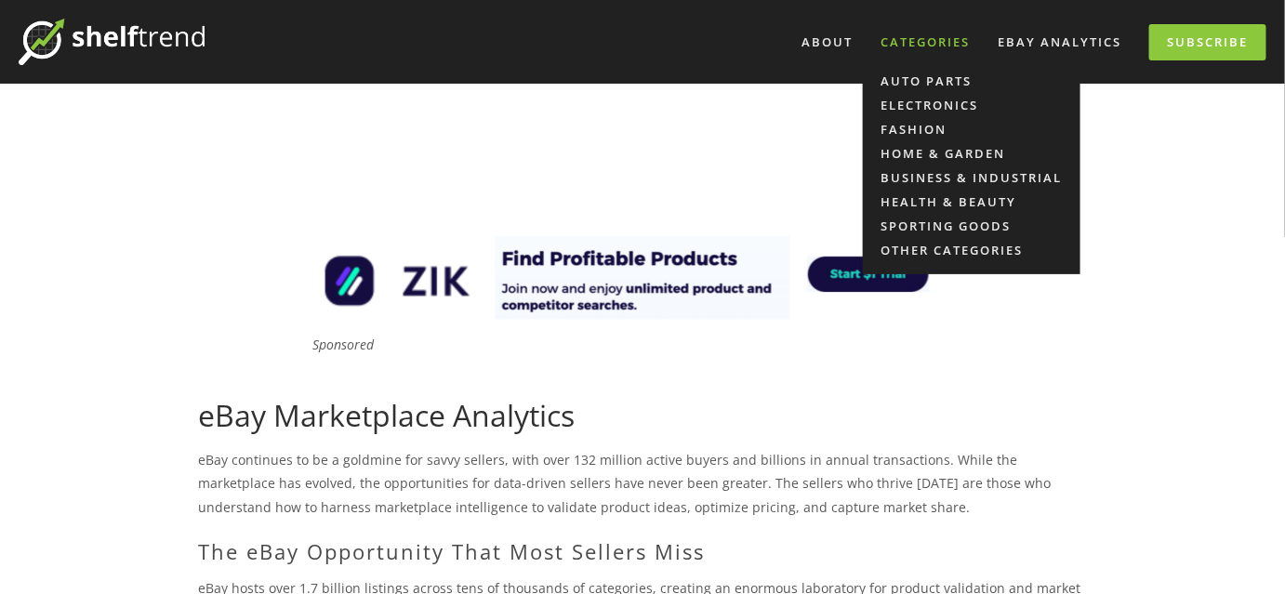
click at [918, 41] on div "Categories" at bounding box center [925, 42] width 113 height 31
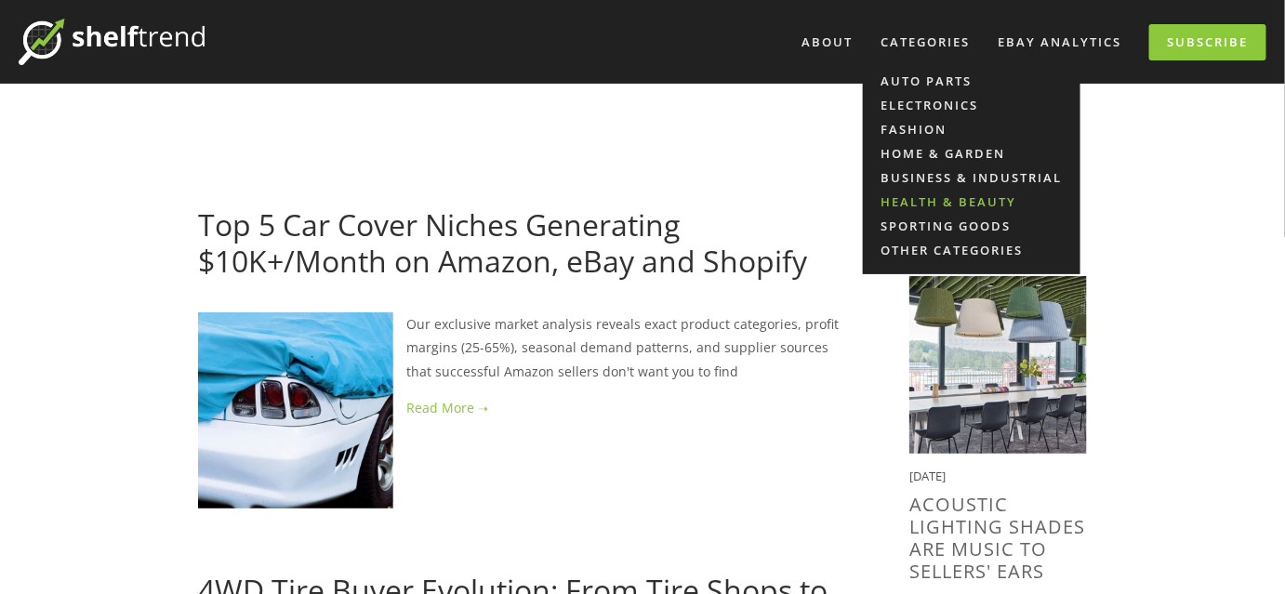
click at [933, 191] on link "Health & Beauty" at bounding box center [972, 202] width 218 height 24
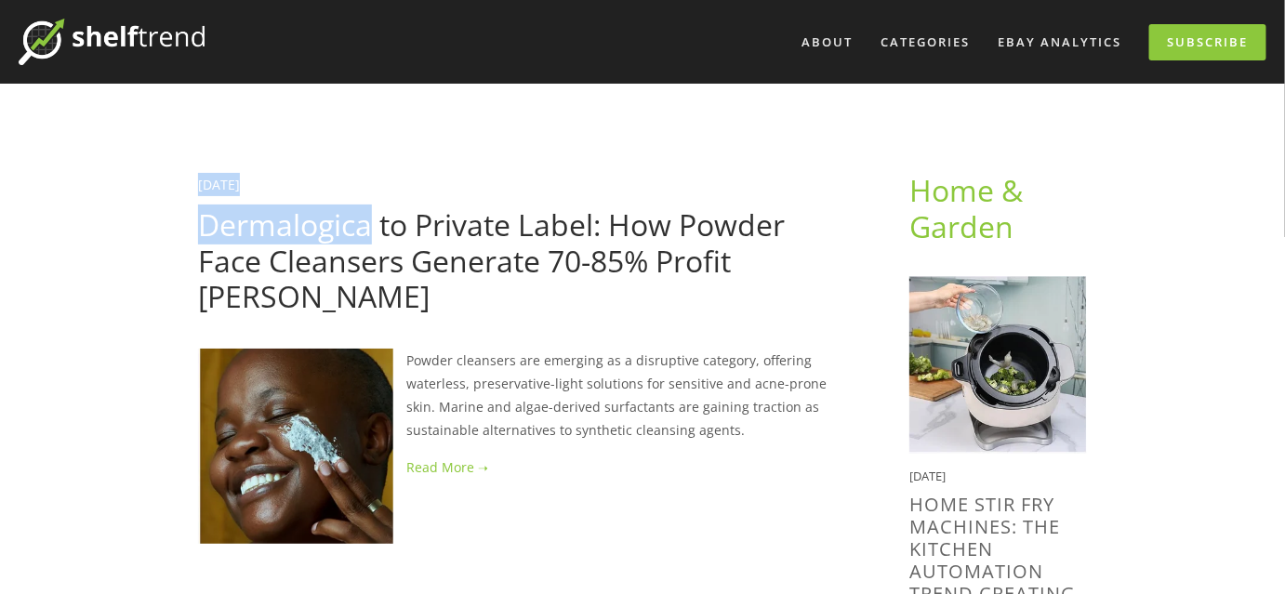
drag, startPoint x: 181, startPoint y: 198, endPoint x: 370, endPoint y: 217, distance: 189.7
copy header "[DATE] Dermalogica"
